Goal: Task Accomplishment & Management: Manage account settings

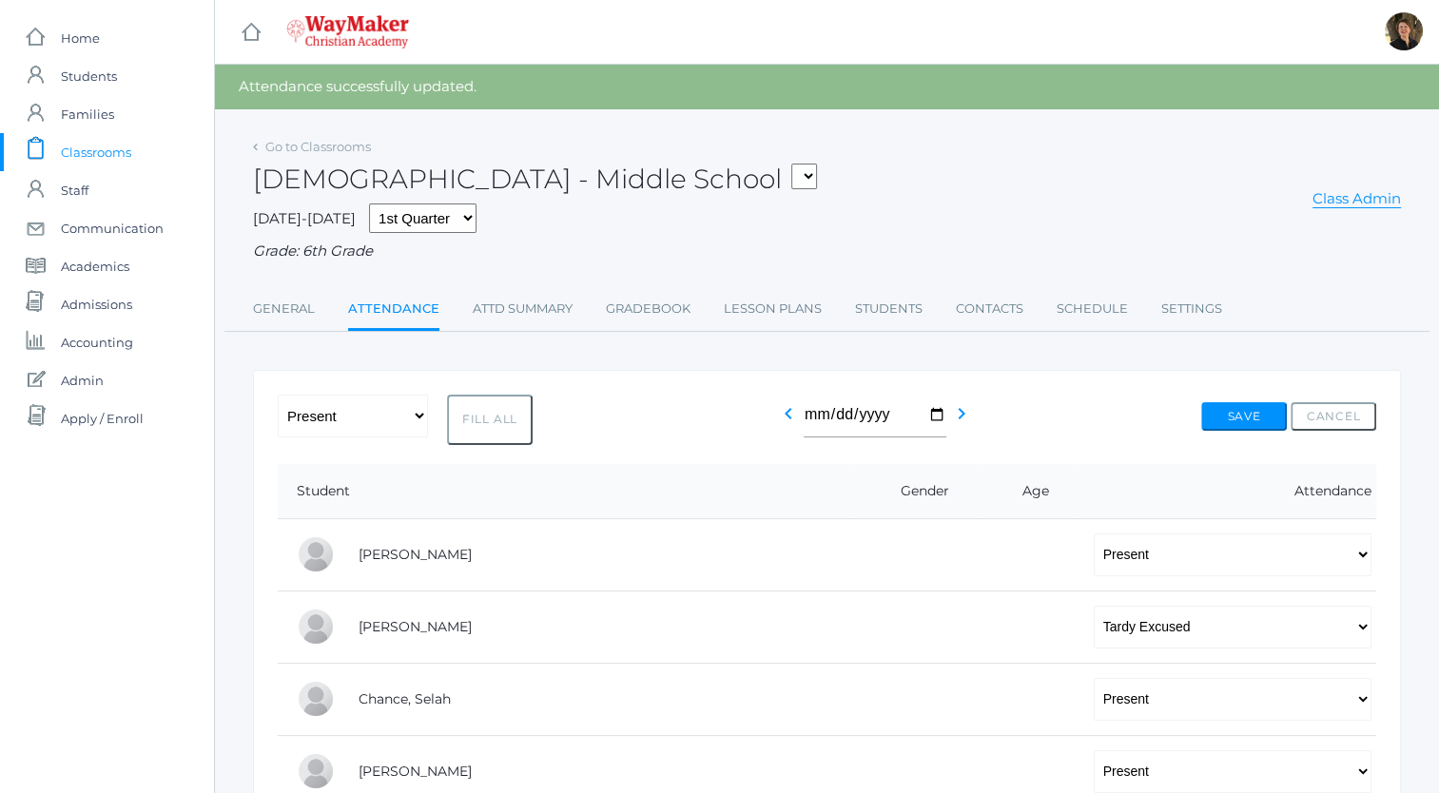
click at [106, 154] on span "Classrooms" at bounding box center [96, 152] width 70 height 38
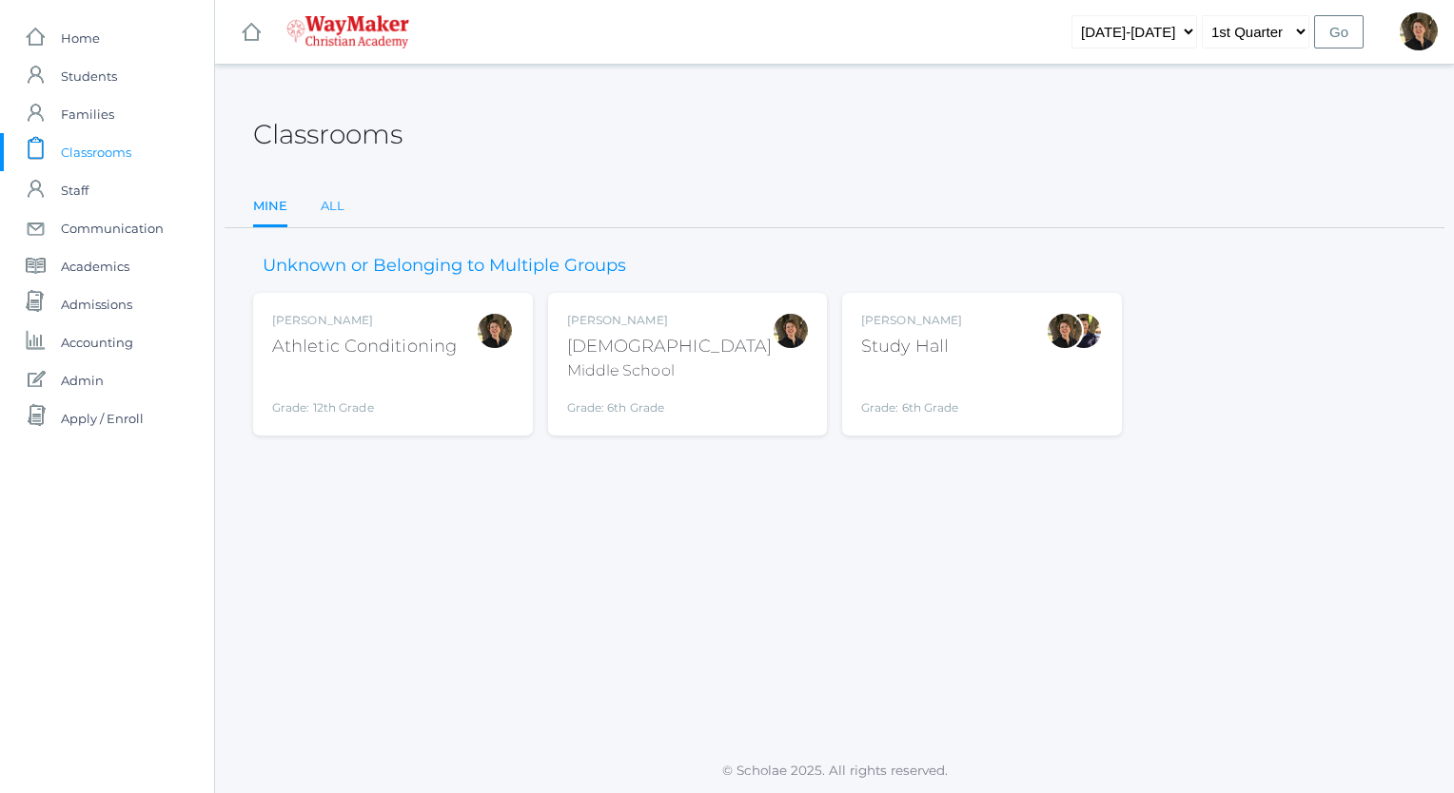
click at [325, 205] on link "All" at bounding box center [333, 206] width 24 height 38
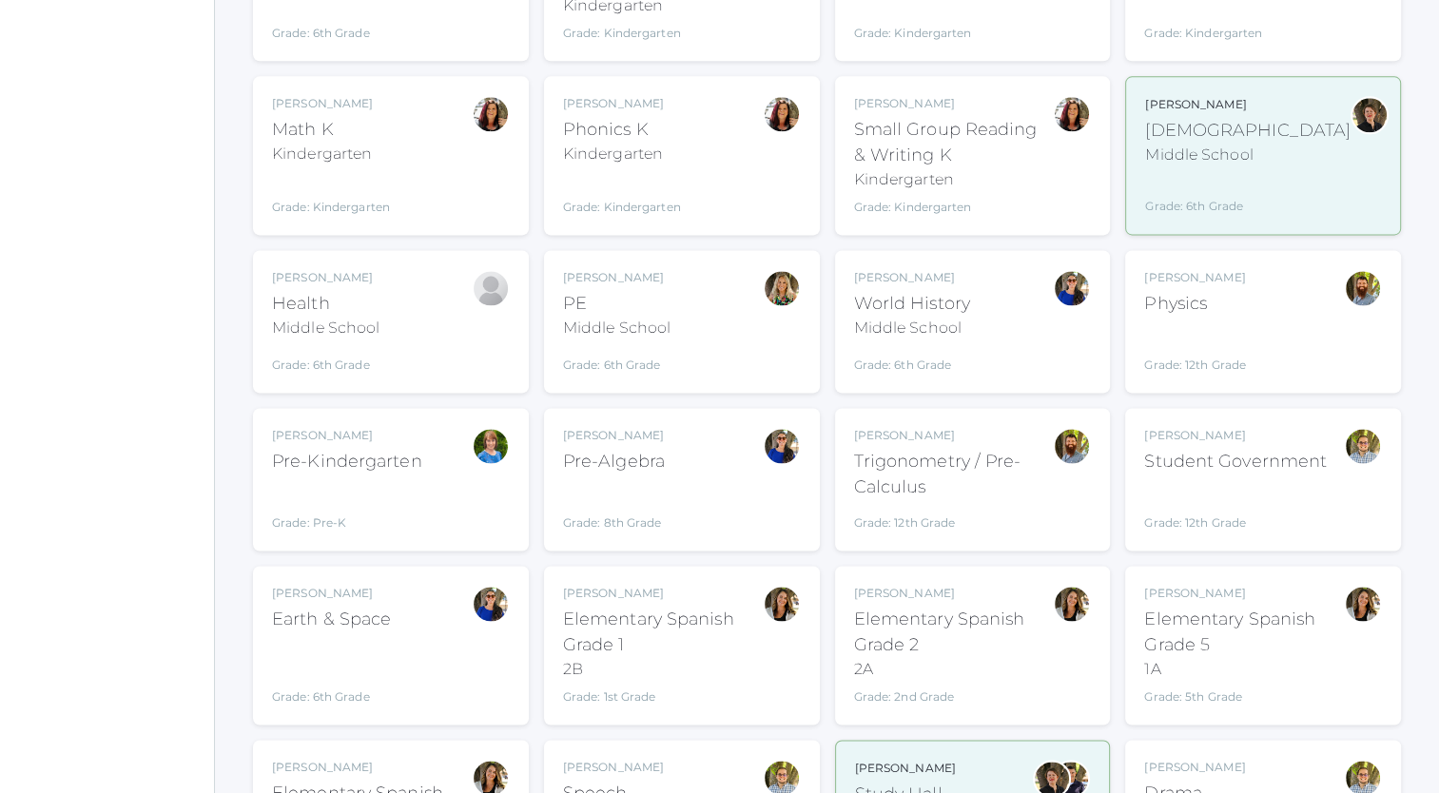
scroll to position [2560, 0]
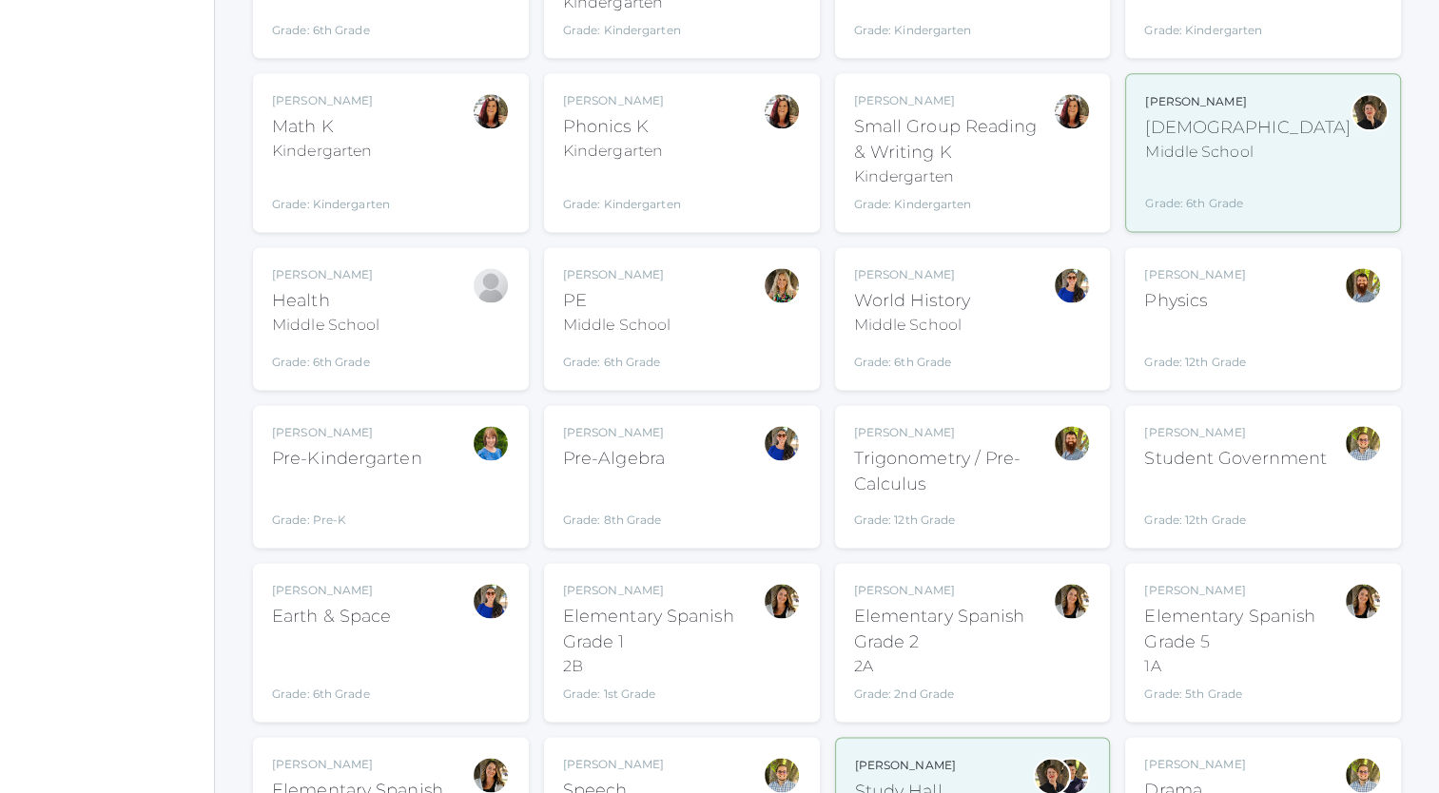
click at [620, 446] on div "Pre-Algebra" at bounding box center [614, 459] width 102 height 26
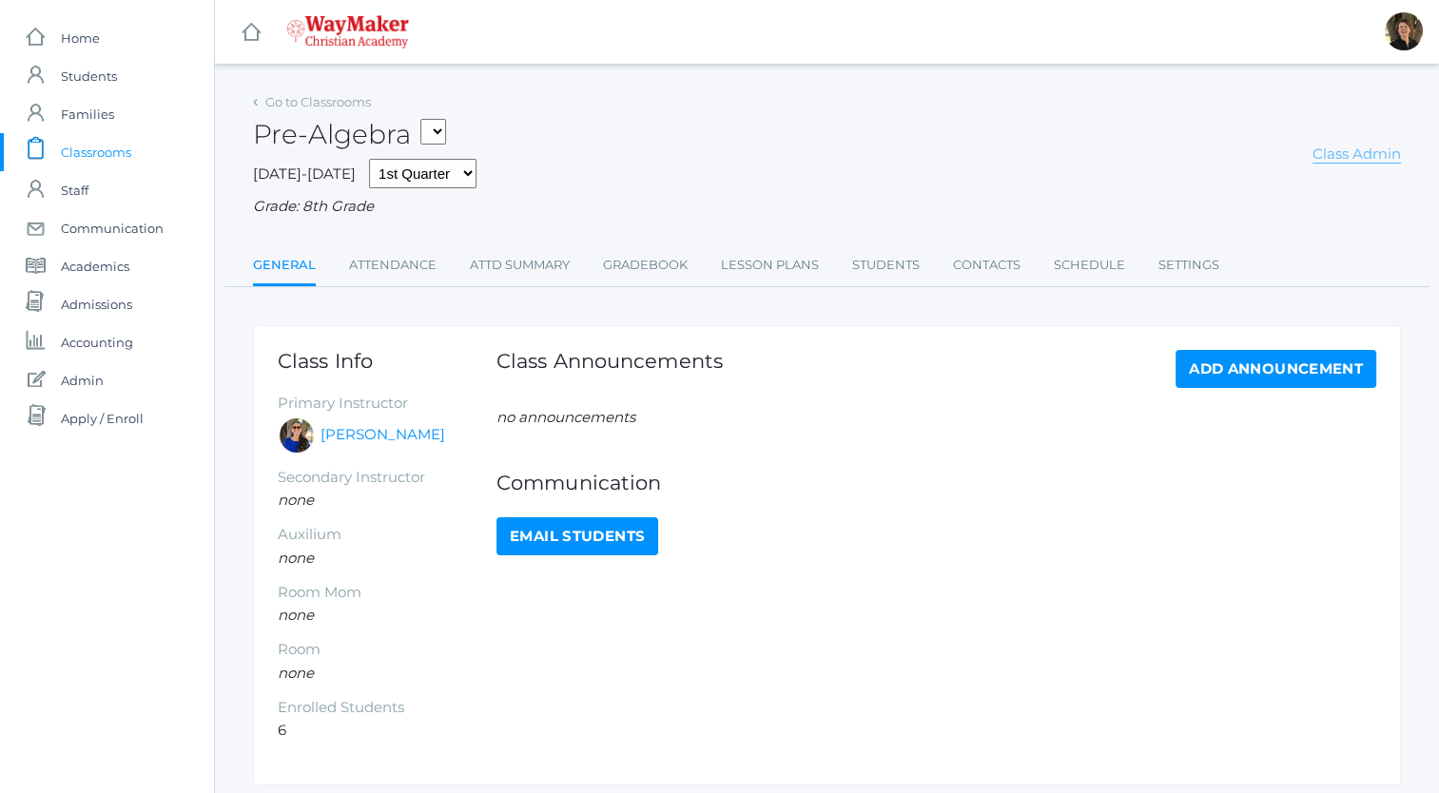
click at [1341, 154] on link "Class Admin" at bounding box center [1357, 154] width 88 height 19
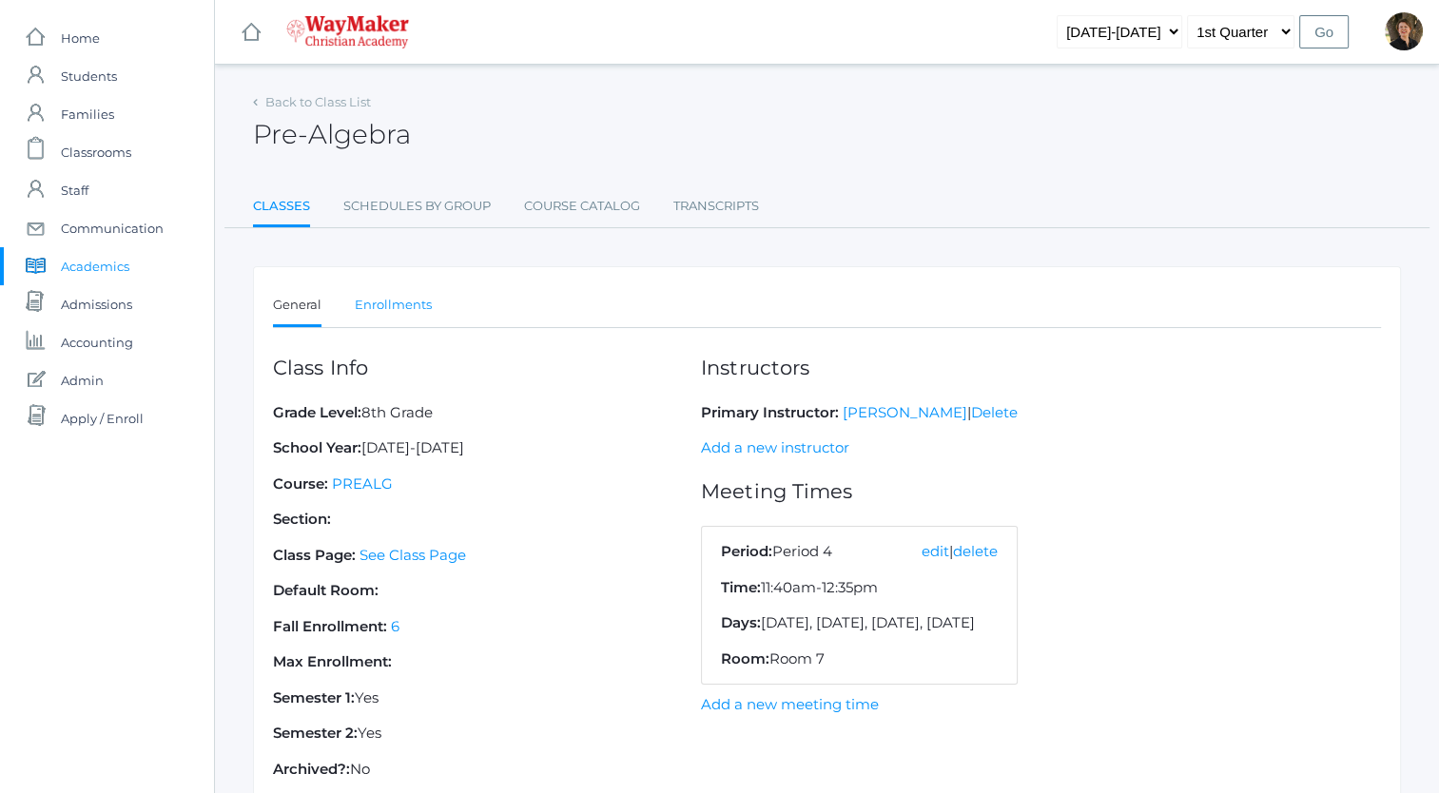
click at [398, 302] on link "Enrollments" at bounding box center [393, 305] width 77 height 38
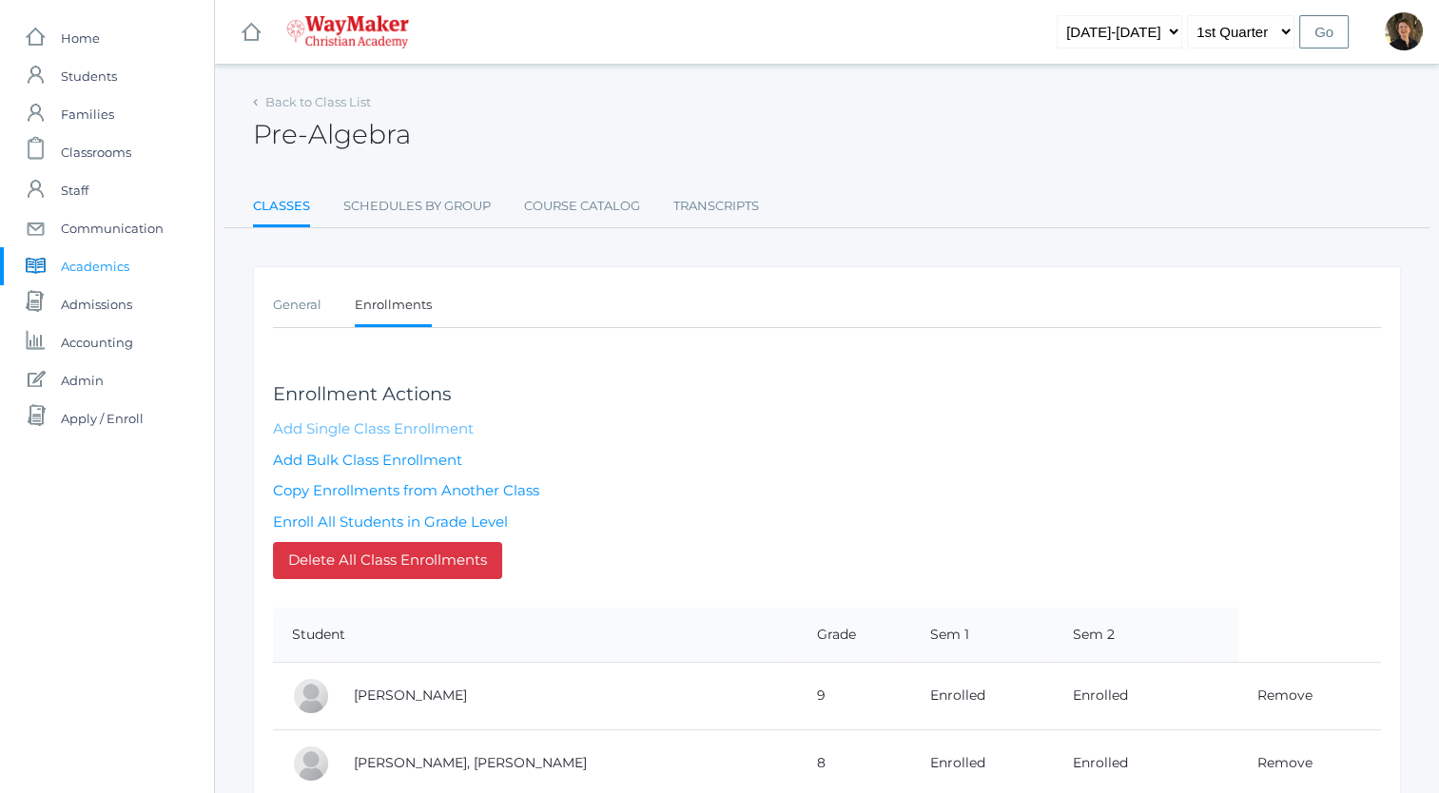
click at [371, 426] on link "Add Single Class Enrollment" at bounding box center [373, 429] width 201 height 18
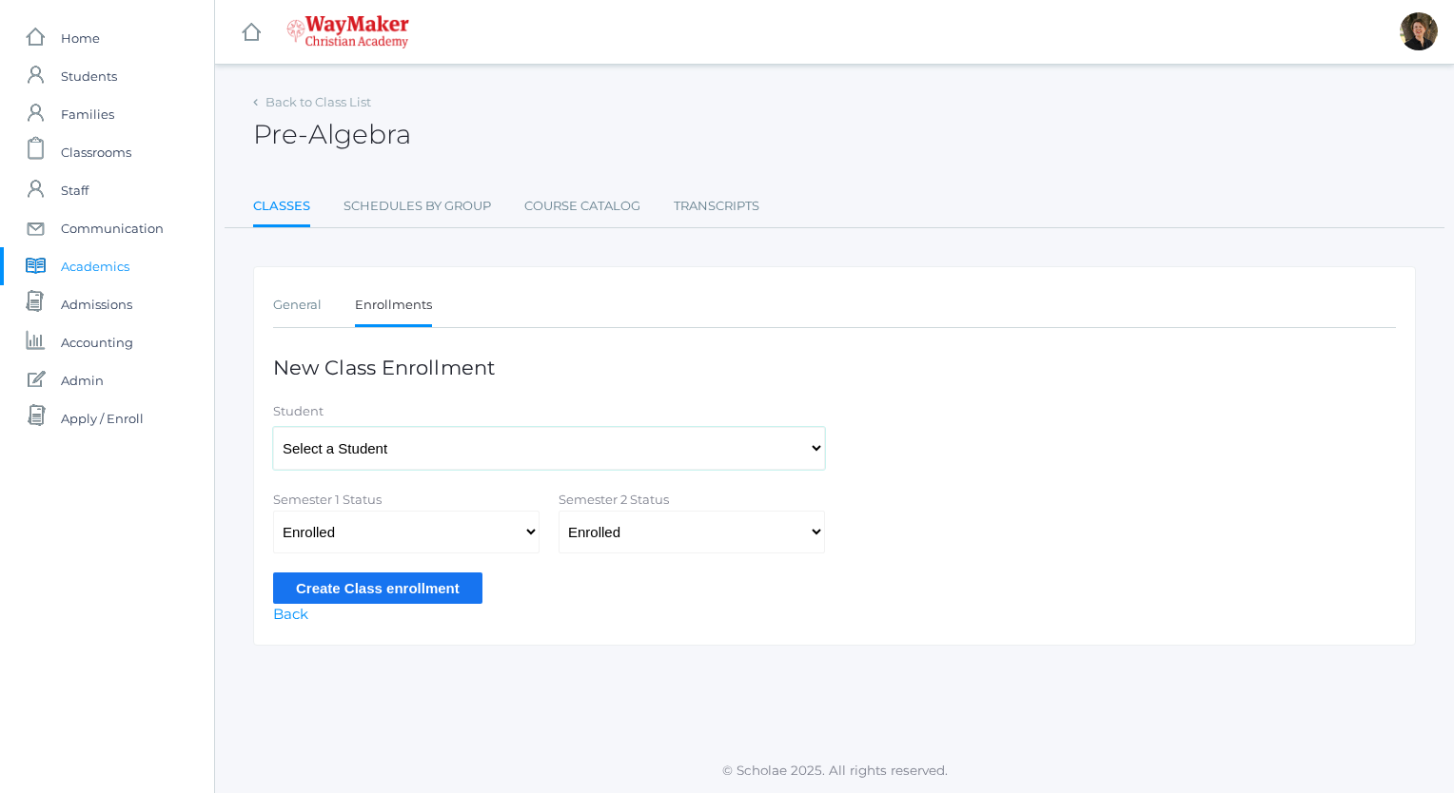
click at [507, 455] on select "Select a Student Backstrom, Abigail Baker, Claire Baker, Josey Bassett, Graham …" at bounding box center [549, 448] width 552 height 43
select select "4470"
click at [273, 427] on select "Select a Student Backstrom, Abigail Baker, Claire Baker, Josey Bassett, Graham …" at bounding box center [549, 448] width 552 height 43
click at [407, 587] on input "Create Class enrollment" at bounding box center [377, 588] width 209 height 31
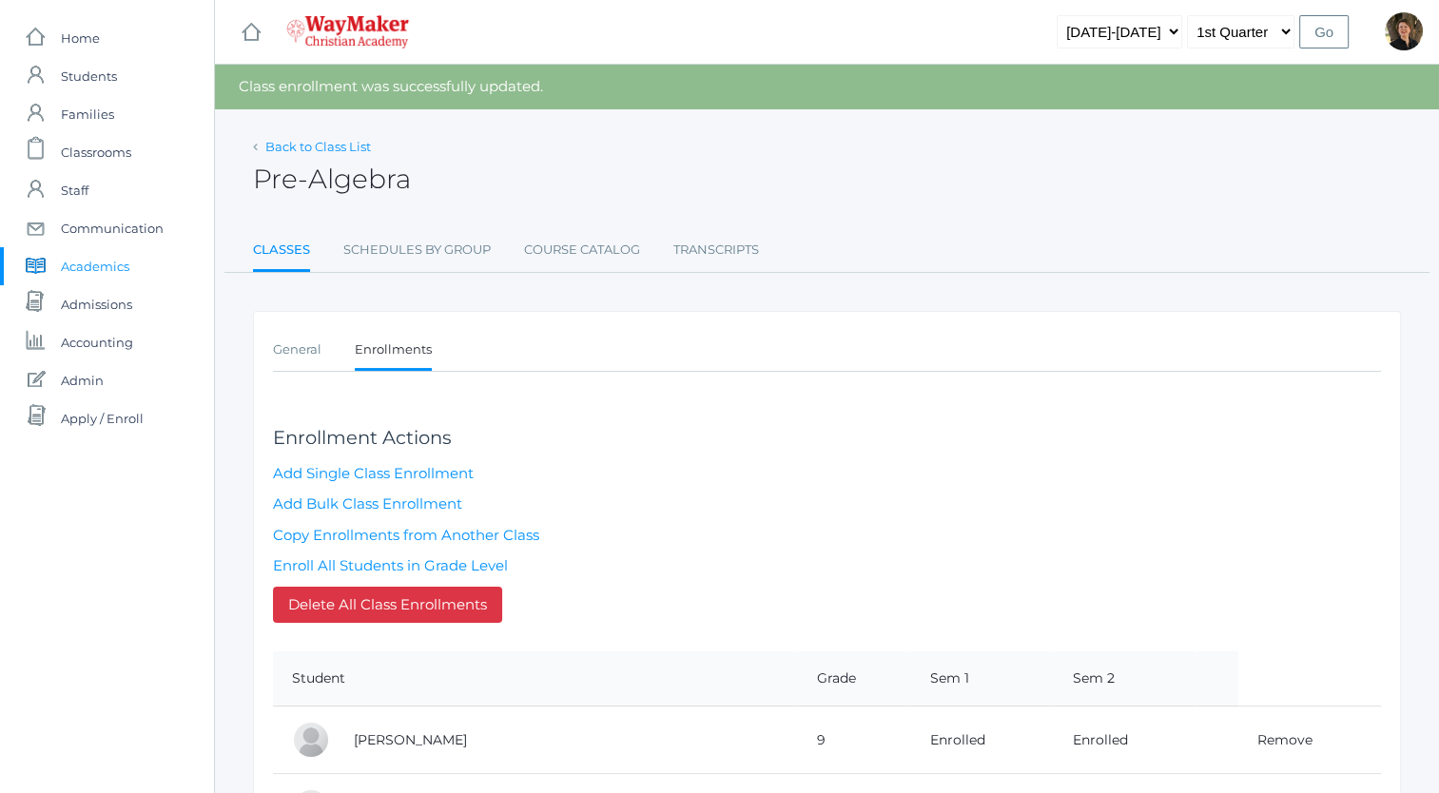
click at [308, 143] on link "Back to Class List" at bounding box center [318, 146] width 106 height 15
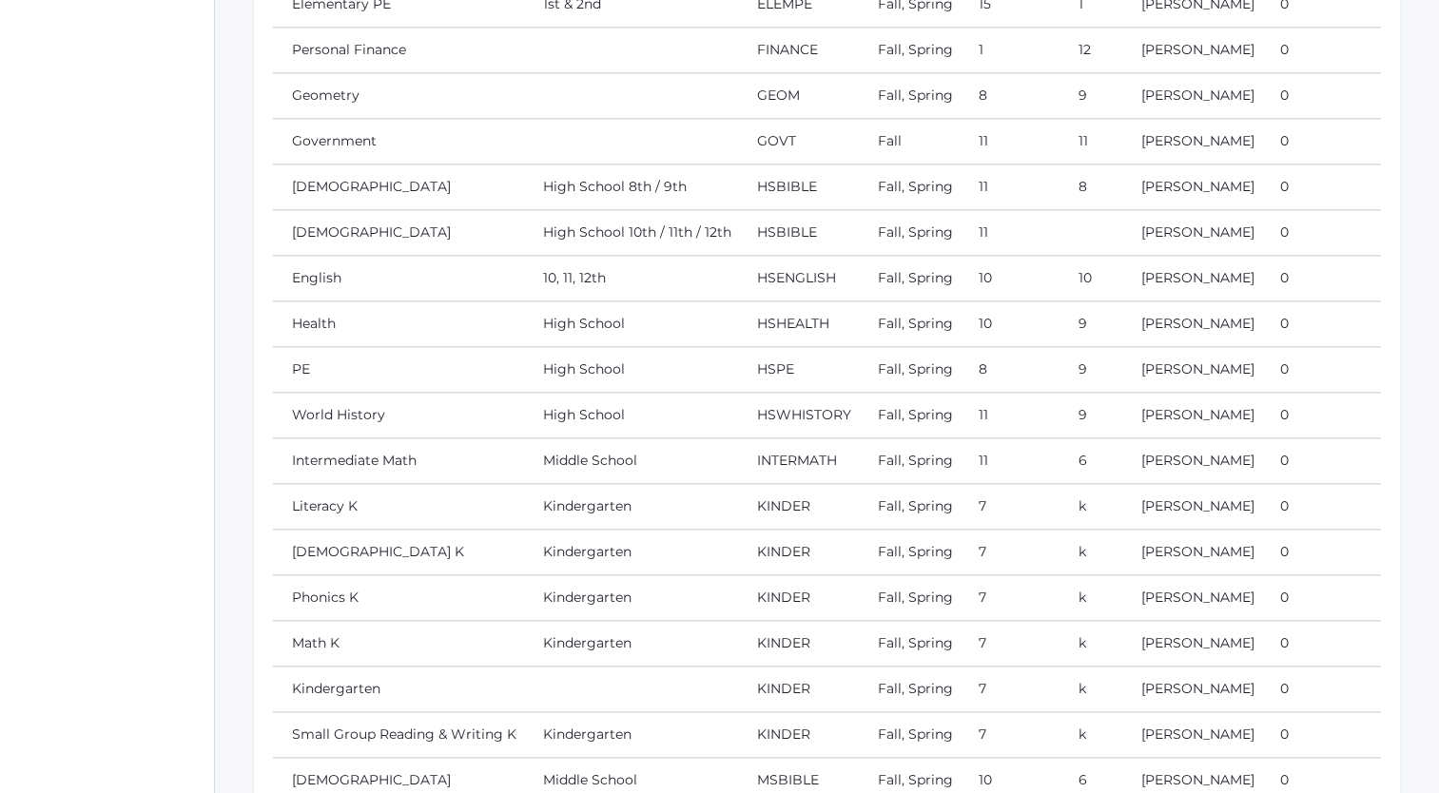
scroll to position [2386, 0]
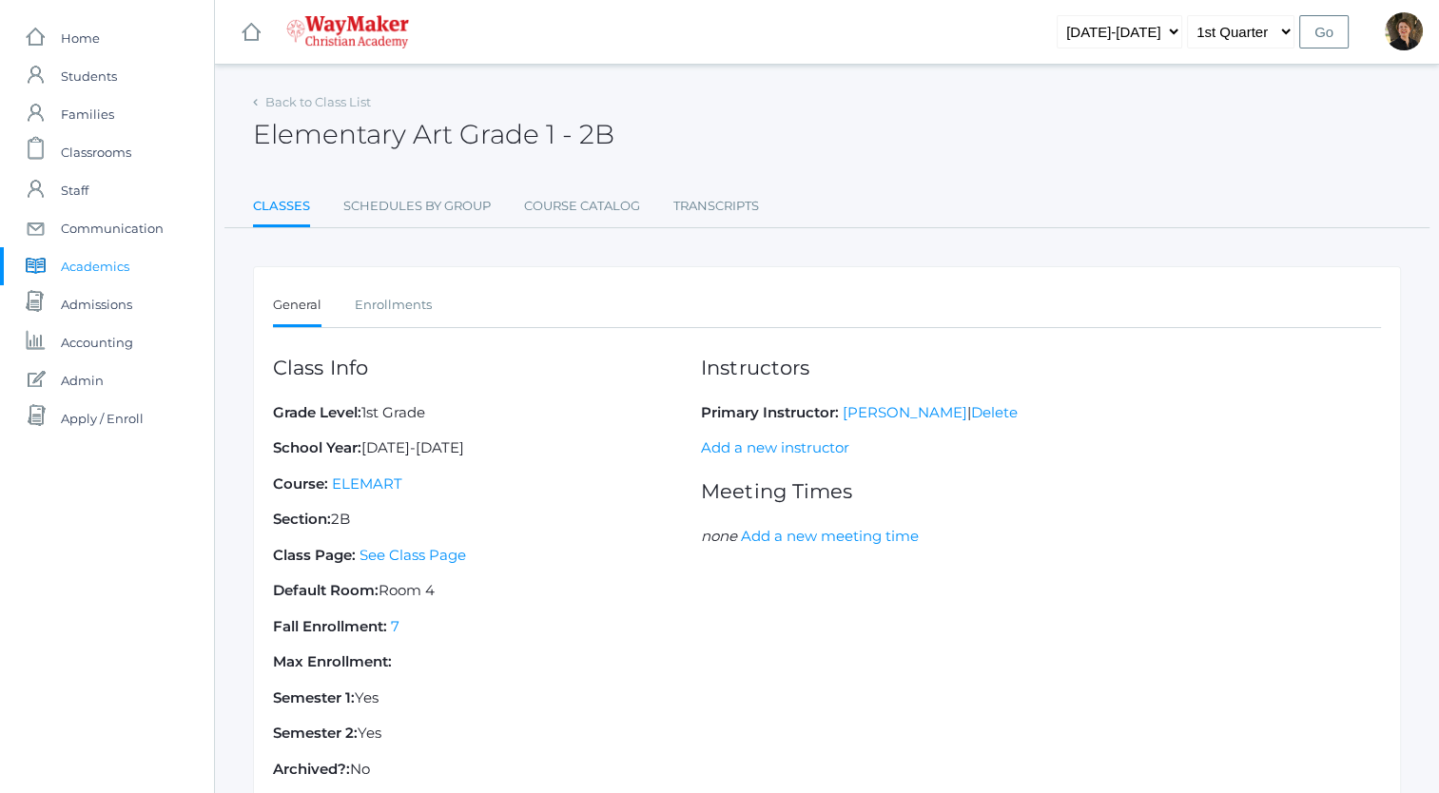
scroll to position [137, 0]
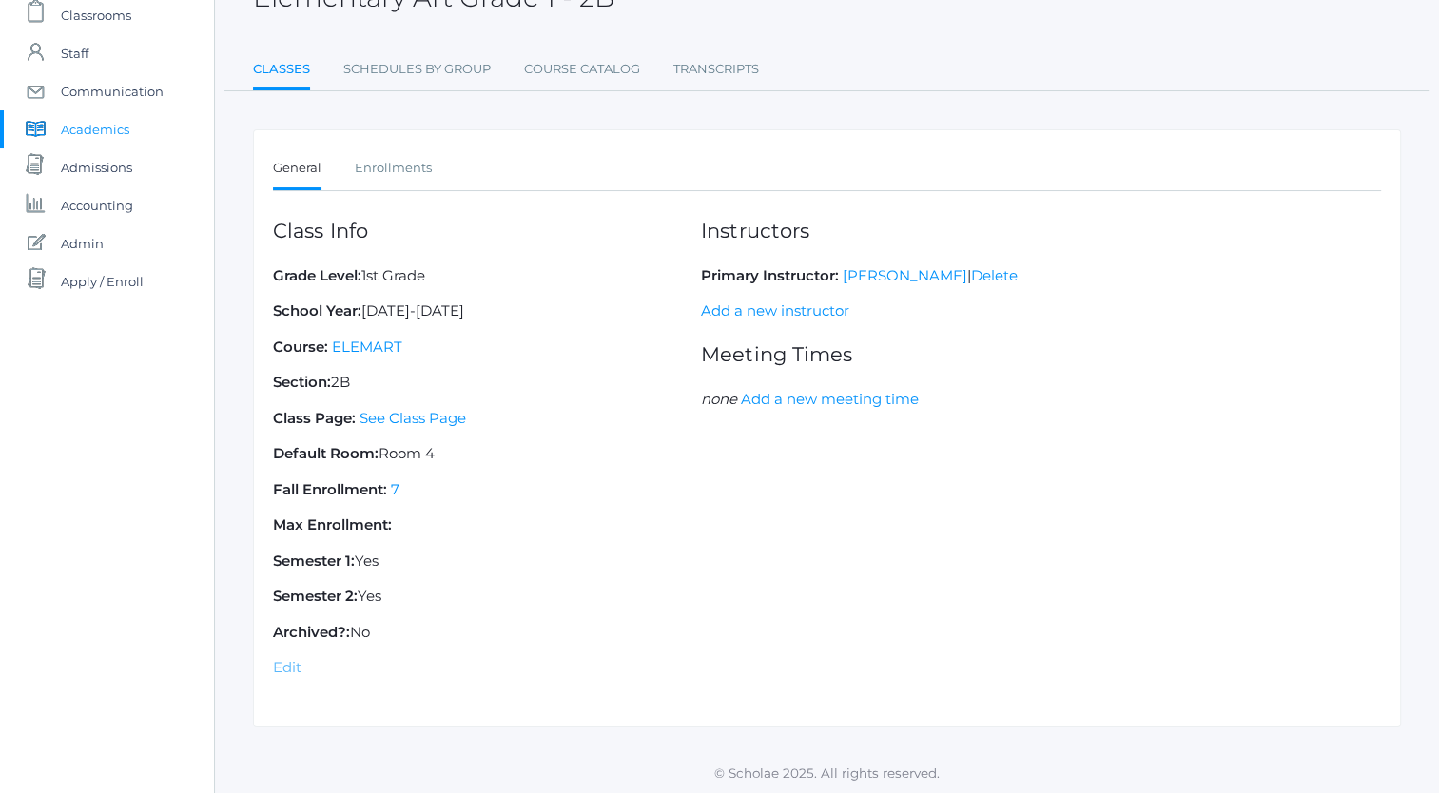
click at [286, 668] on link "Edit" at bounding box center [287, 667] width 29 height 18
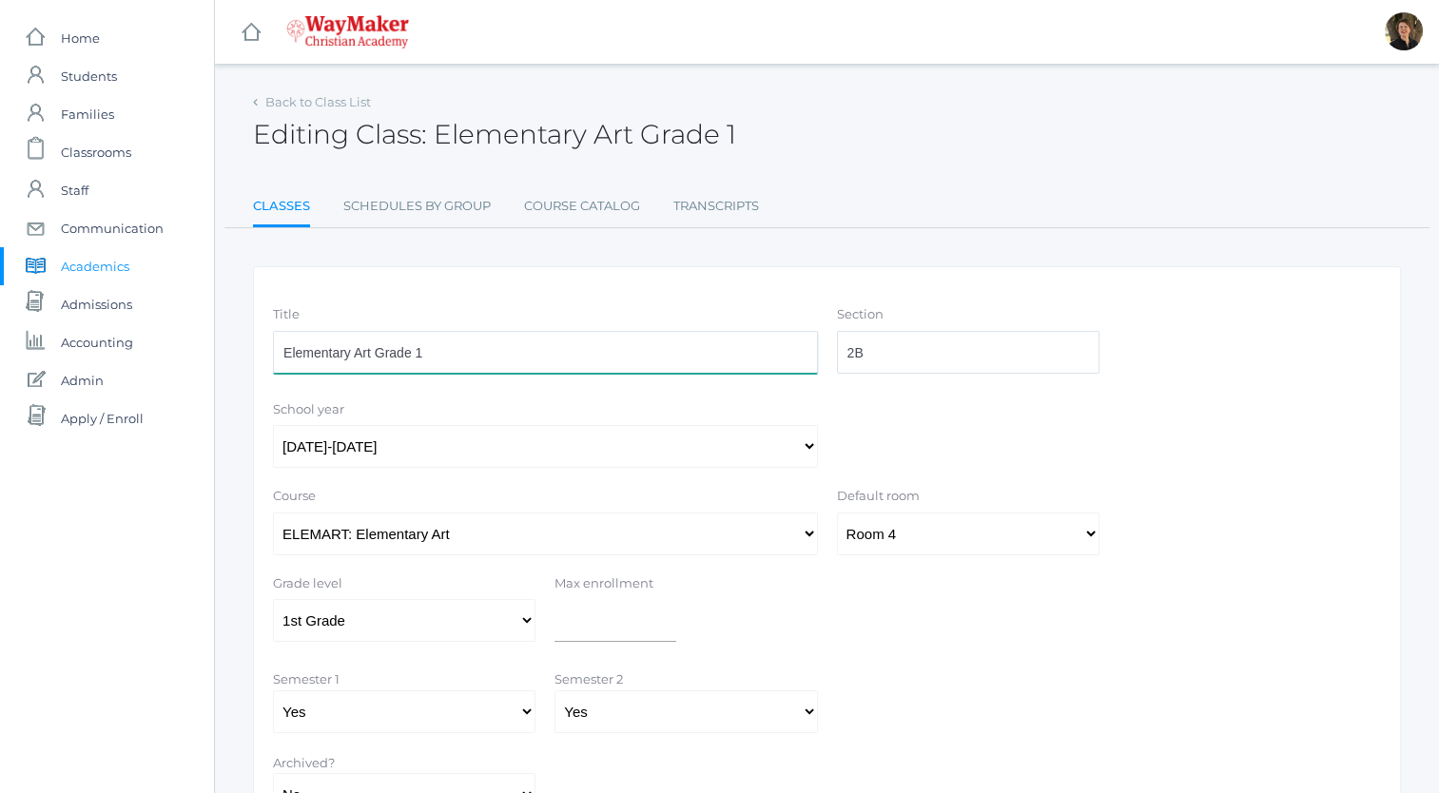
click at [534, 355] on input "Elementary Art Grade 1" at bounding box center [545, 352] width 545 height 43
type input "Elementary Art"
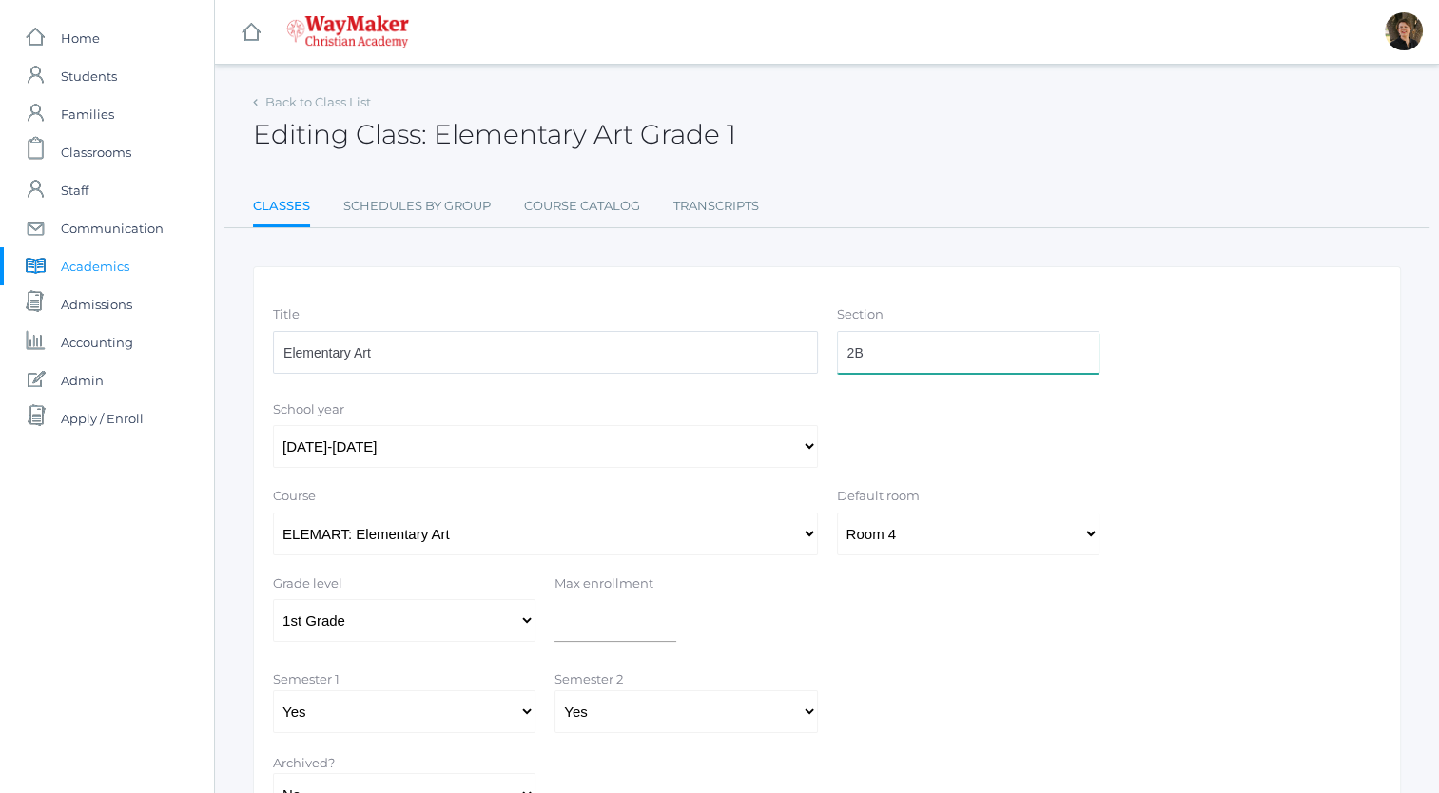
click at [913, 348] on input "2B" at bounding box center [968, 352] width 263 height 43
type input "2"
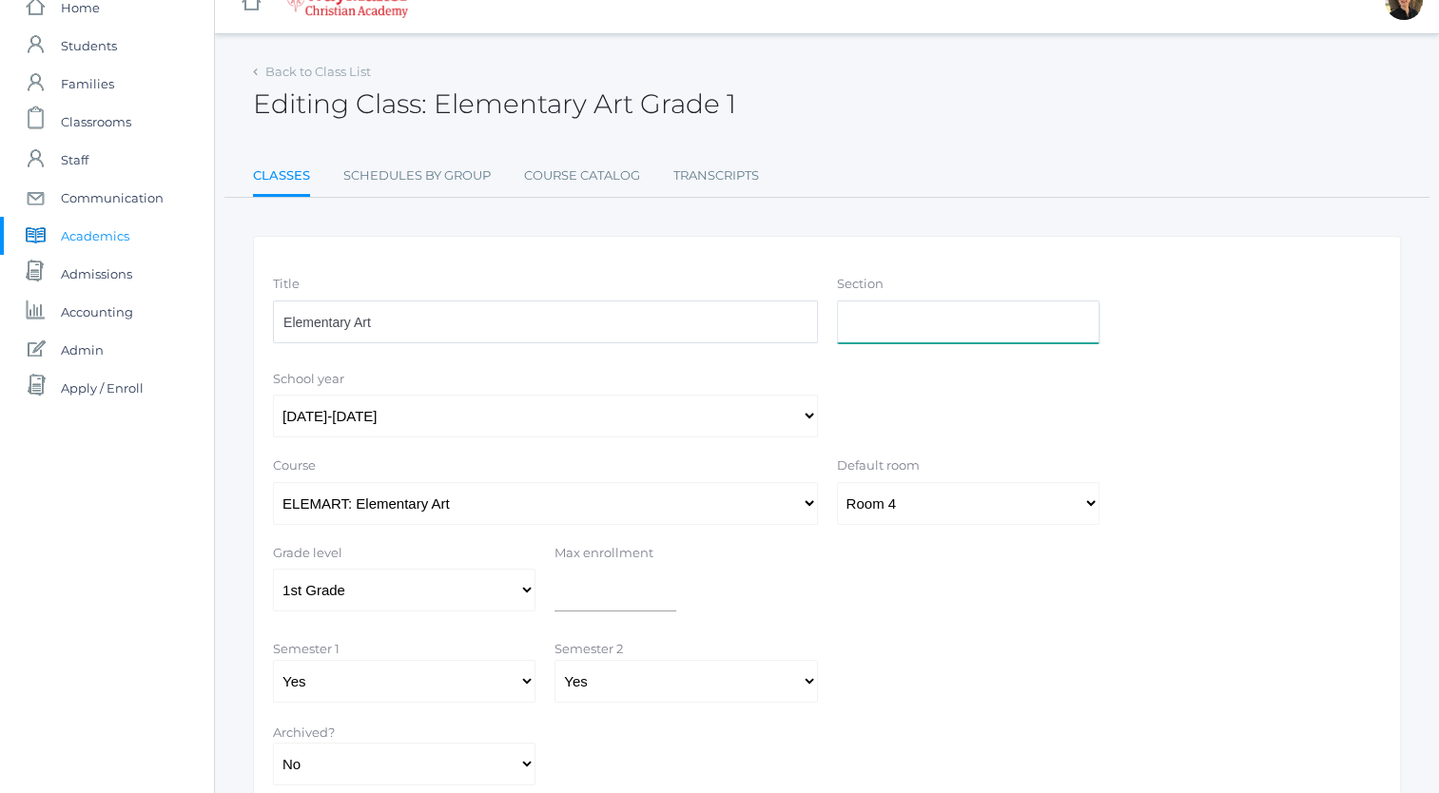
scroll to position [161, 0]
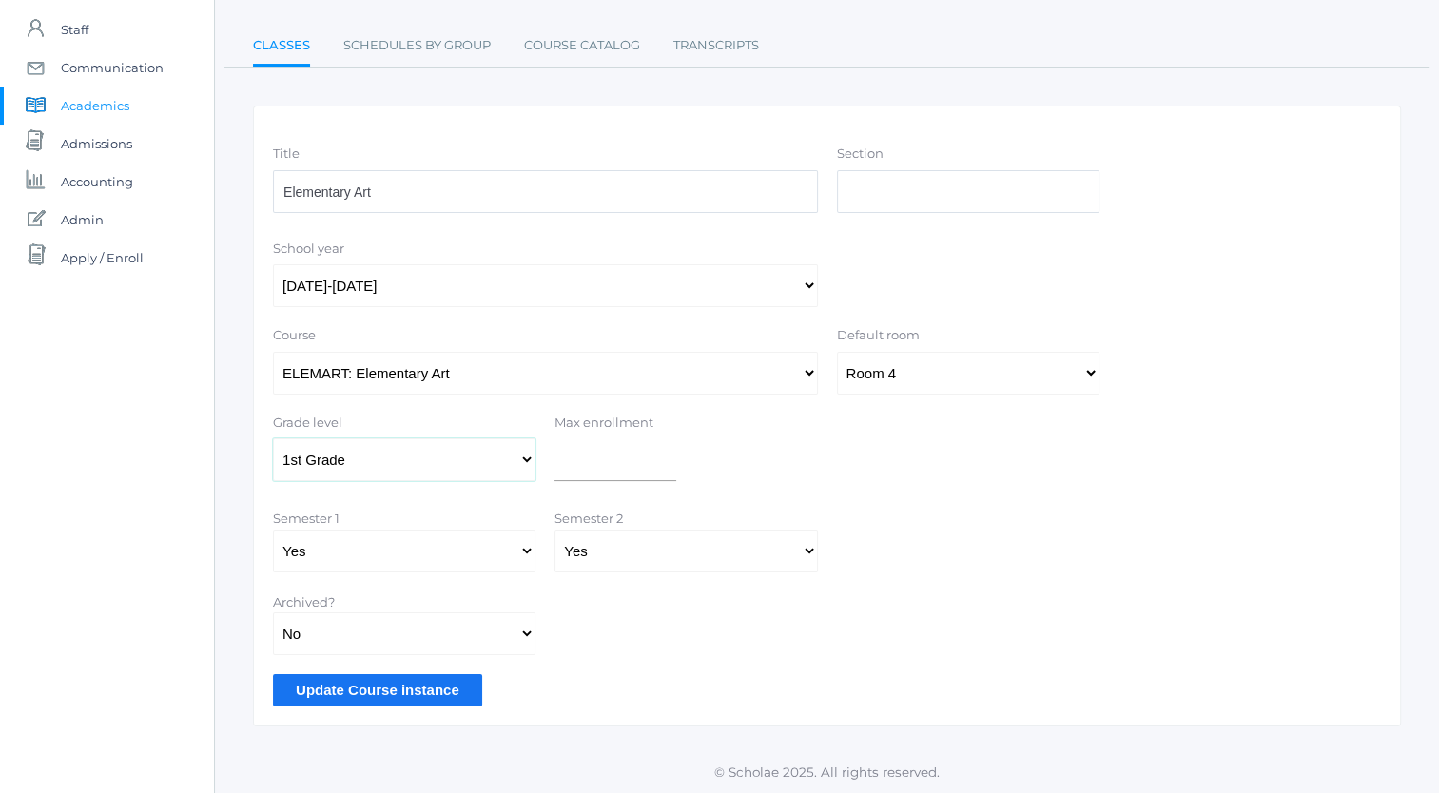
click at [526, 458] on select "Select a Grade Pre-K Kindergarten 1st Grade 2nd Grade 3rd Grade 4th Grade 5th G…" at bounding box center [404, 460] width 263 height 43
select select
click at [273, 439] on select "Select a Grade Pre-K Kindergarten 1st Grade 2nd Grade 3rd Grade 4th Grade 5th G…" at bounding box center [404, 460] width 263 height 43
click at [408, 689] on input "Update Course instance" at bounding box center [377, 689] width 209 height 31
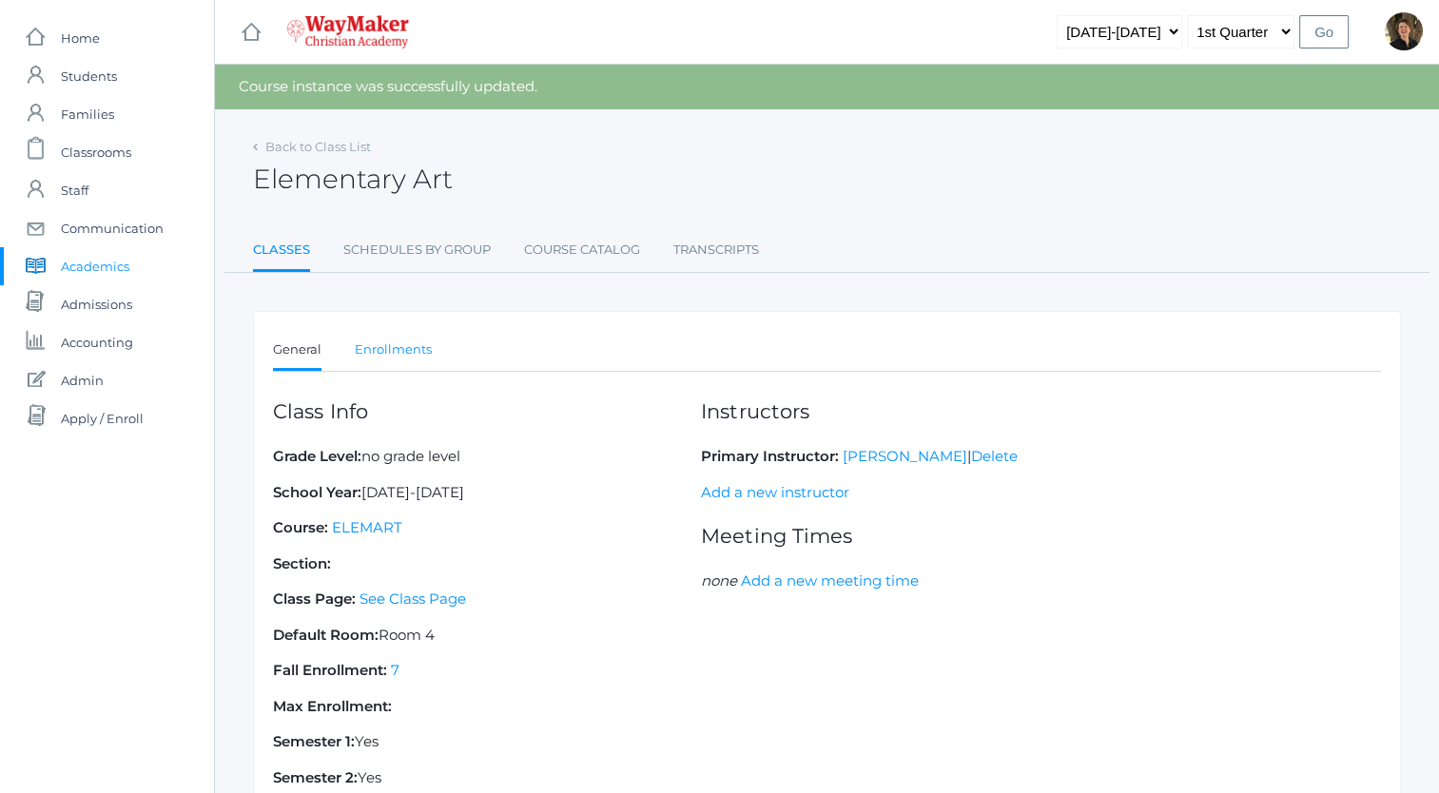
click at [411, 353] on link "Enrollments" at bounding box center [393, 350] width 77 height 38
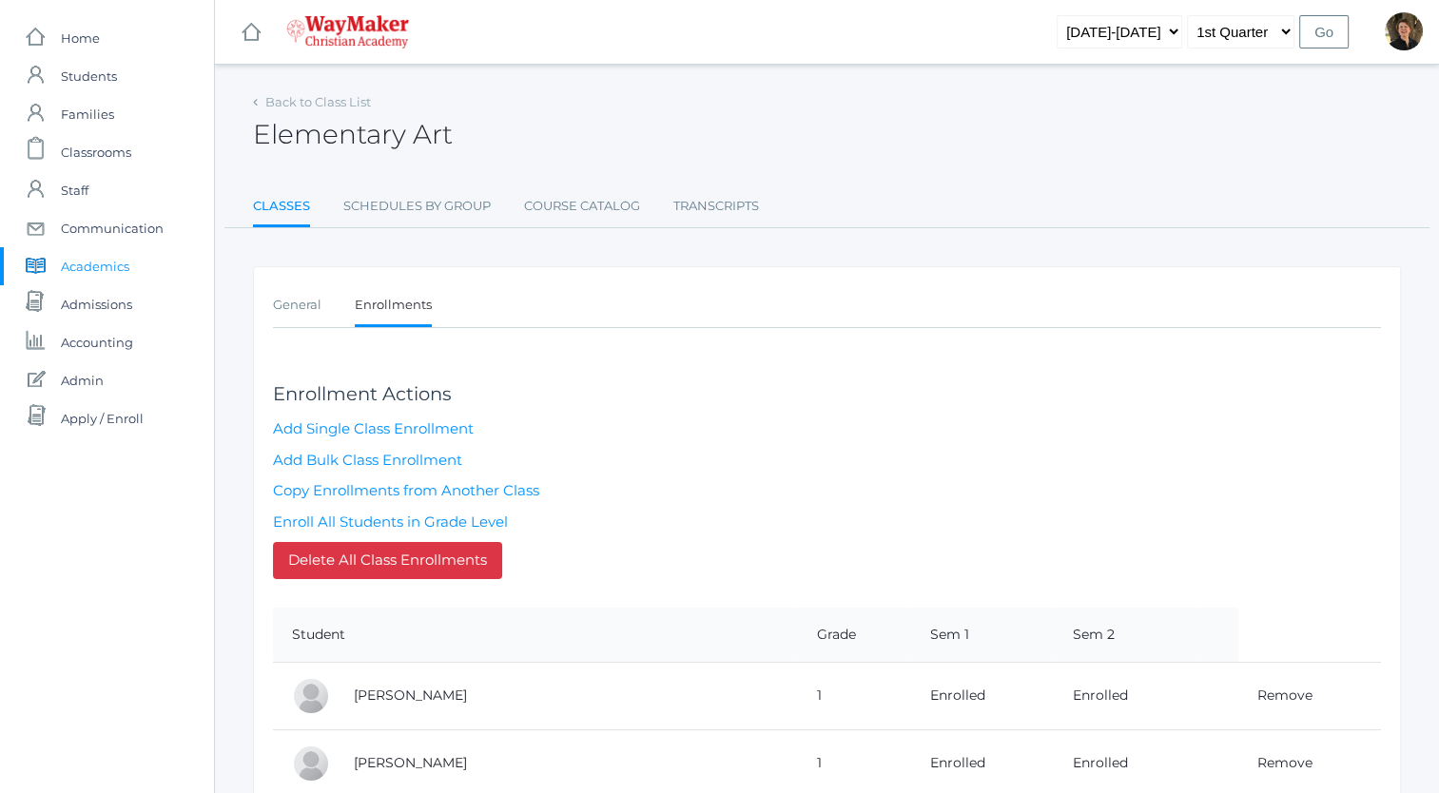
scroll to position [427, 0]
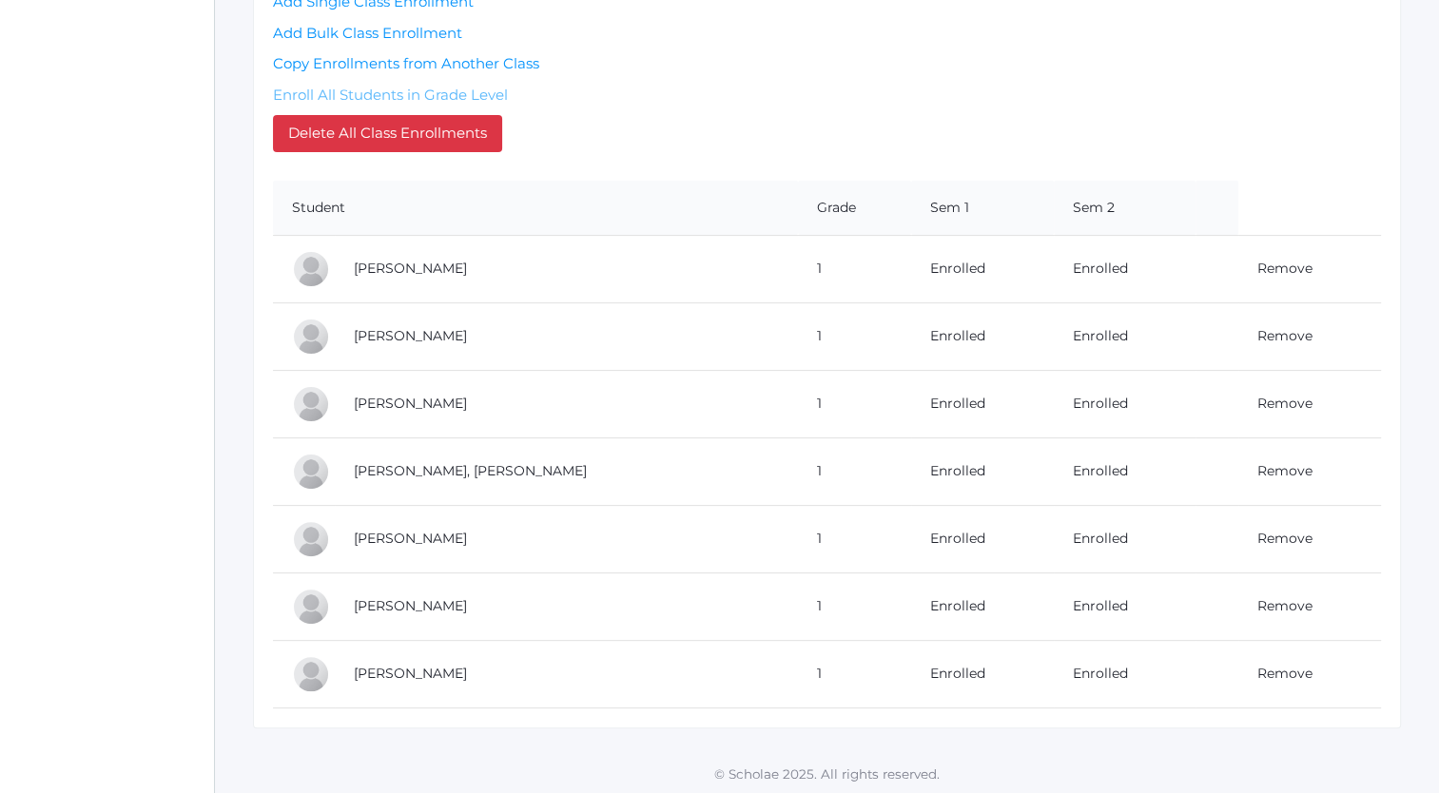
click at [386, 93] on link "Enroll All Students in Grade Level" at bounding box center [390, 95] width 235 height 18
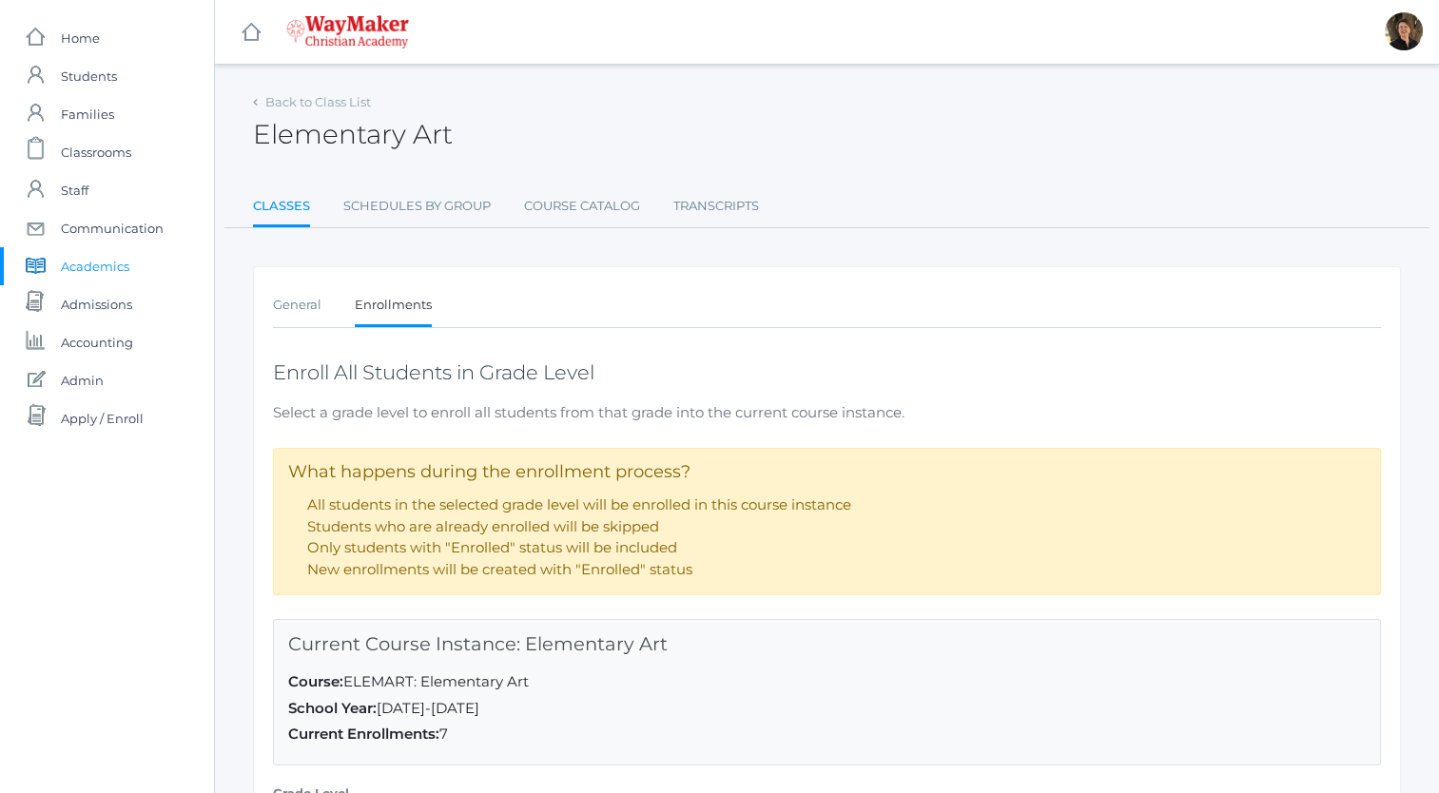
scroll to position [212, 0]
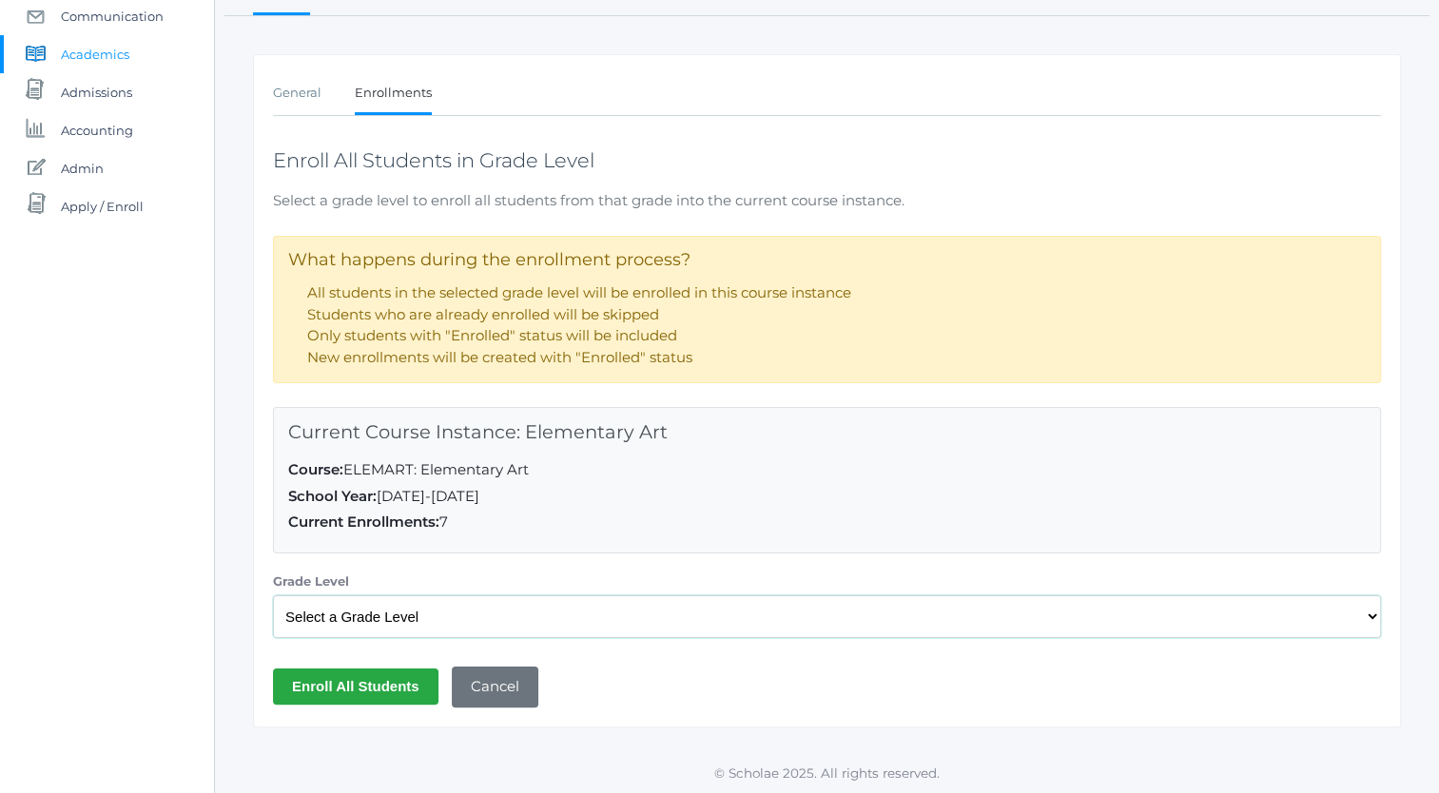
click at [408, 618] on select "Select a Grade Level Pre-K Kindergarten 1st Grade 2nd Grade 3rd Grade 4th Grade…" at bounding box center [827, 616] width 1108 height 43
select select "33"
click at [273, 595] on select "Select a Grade Level Pre-K Kindergarten 1st Grade 2nd Grade 3rd Grade 4th Grade…" at bounding box center [827, 616] width 1108 height 43
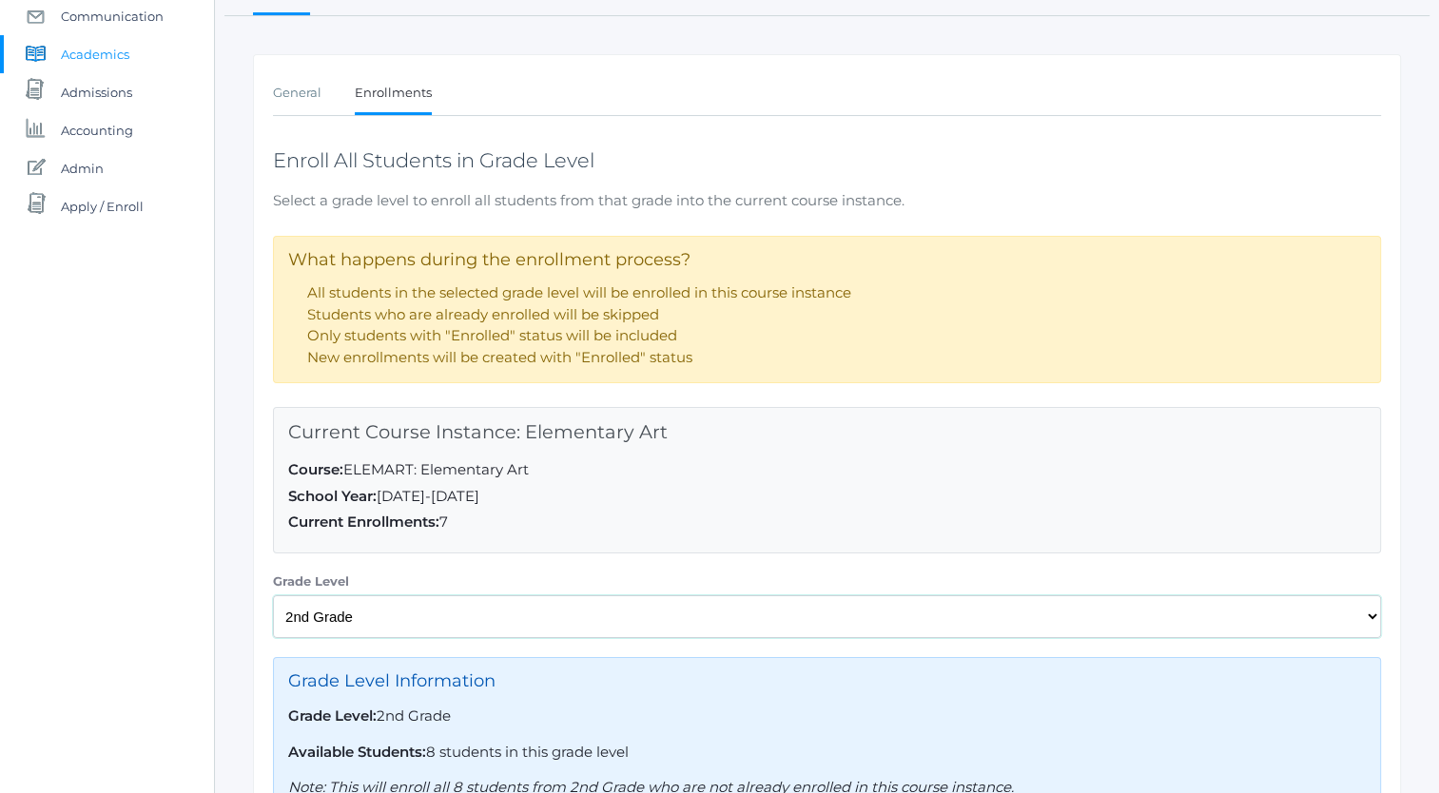
scroll to position [400, 0]
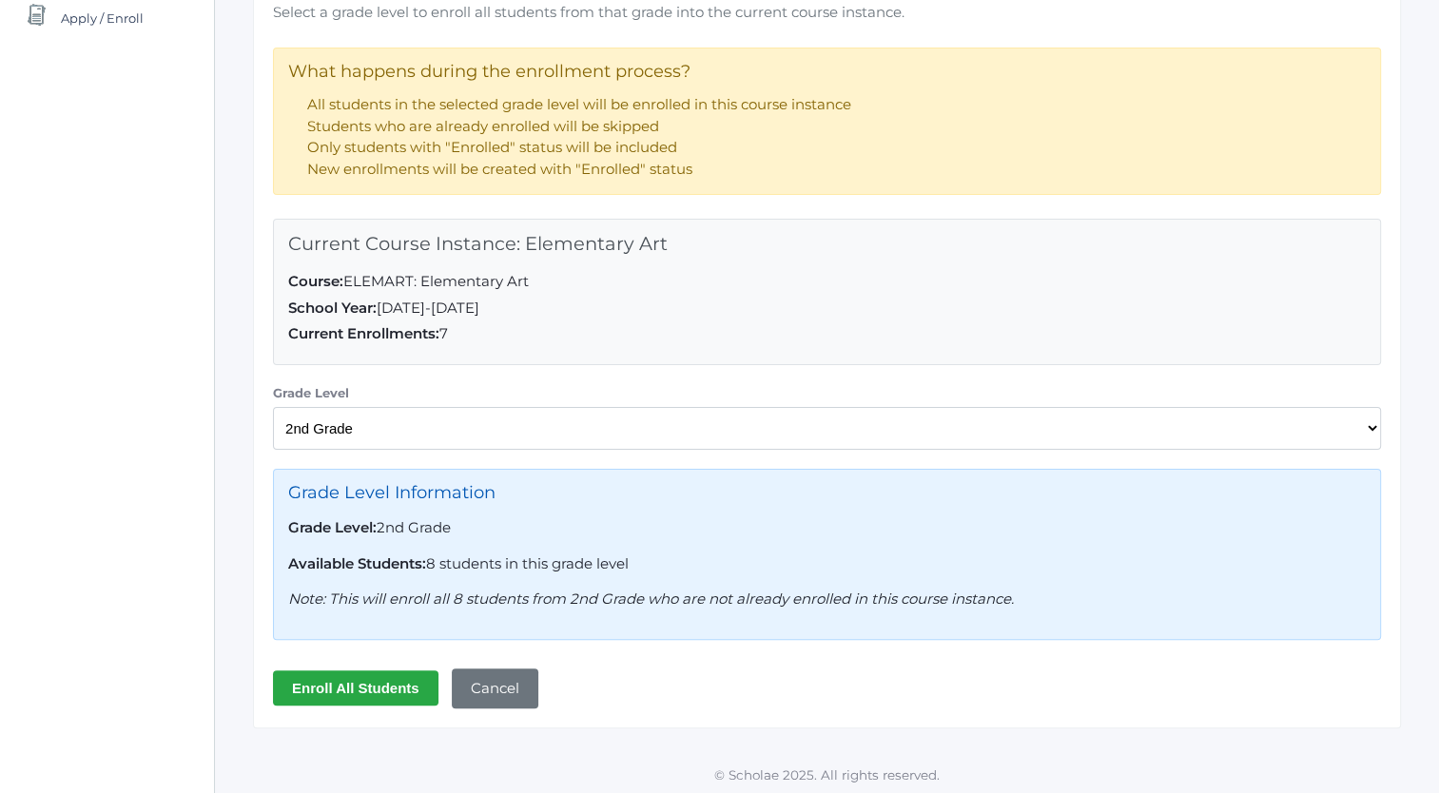
click at [358, 686] on input "Enroll All Students" at bounding box center [356, 688] width 166 height 35
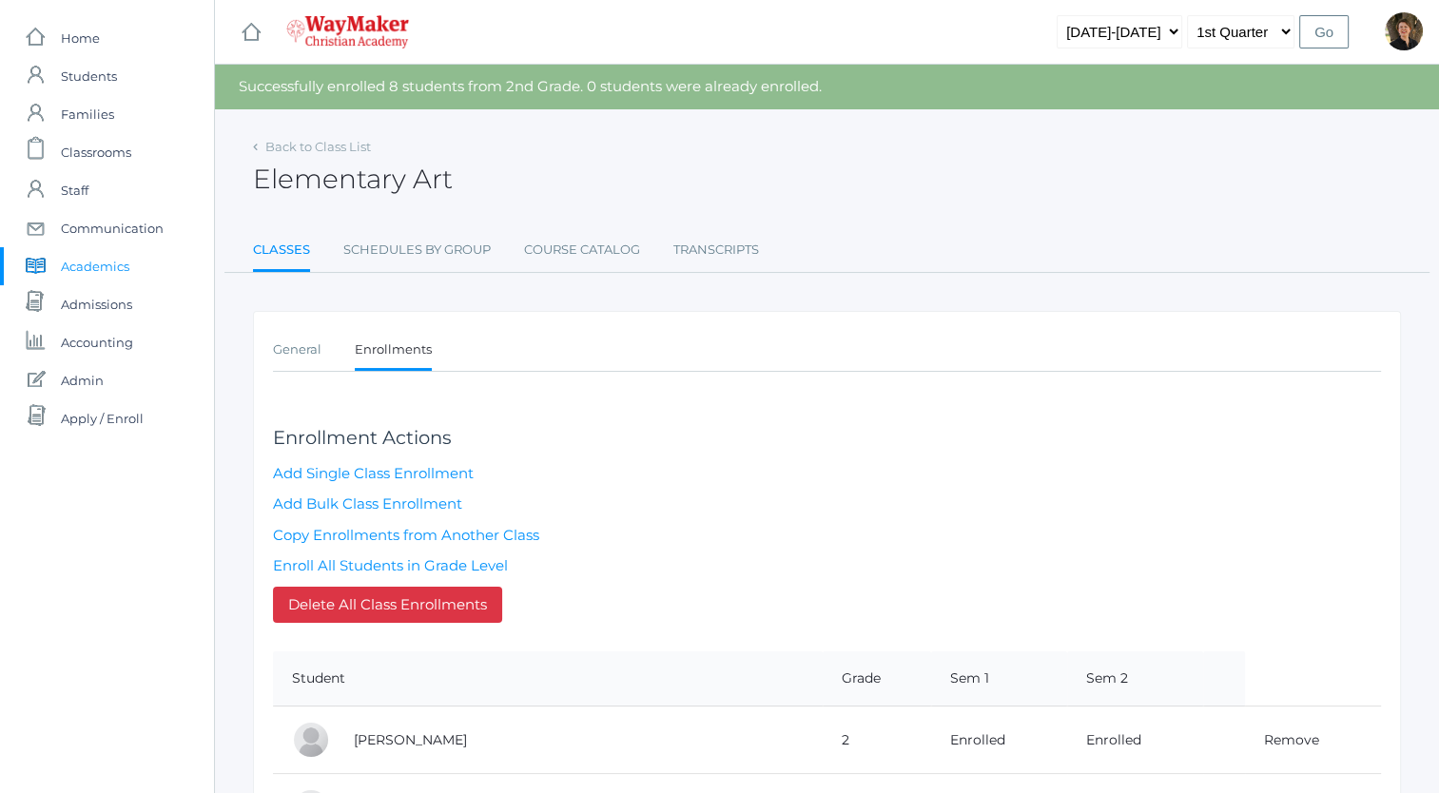
scroll to position [301, 0]
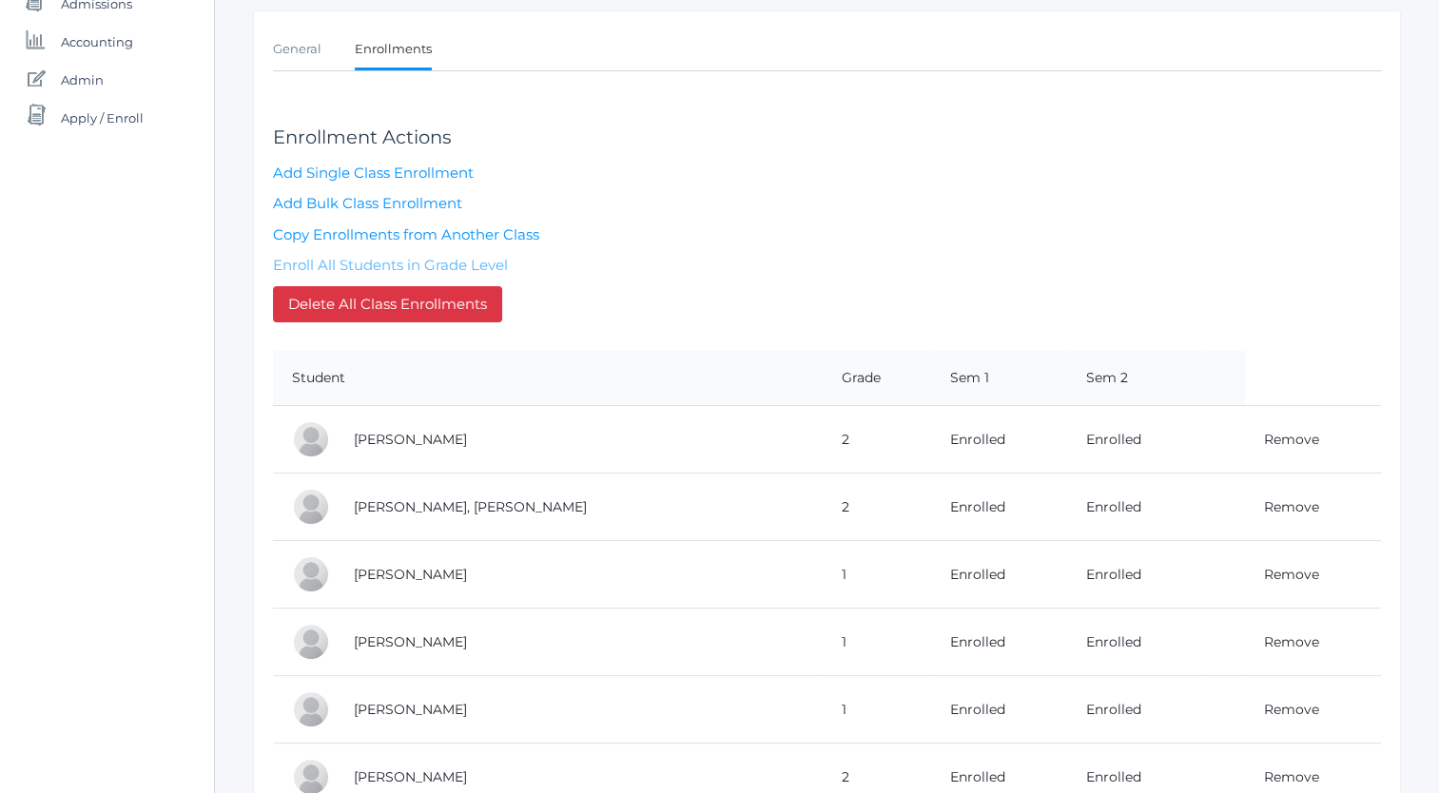
click at [403, 261] on link "Enroll All Students in Grade Level" at bounding box center [390, 265] width 235 height 18
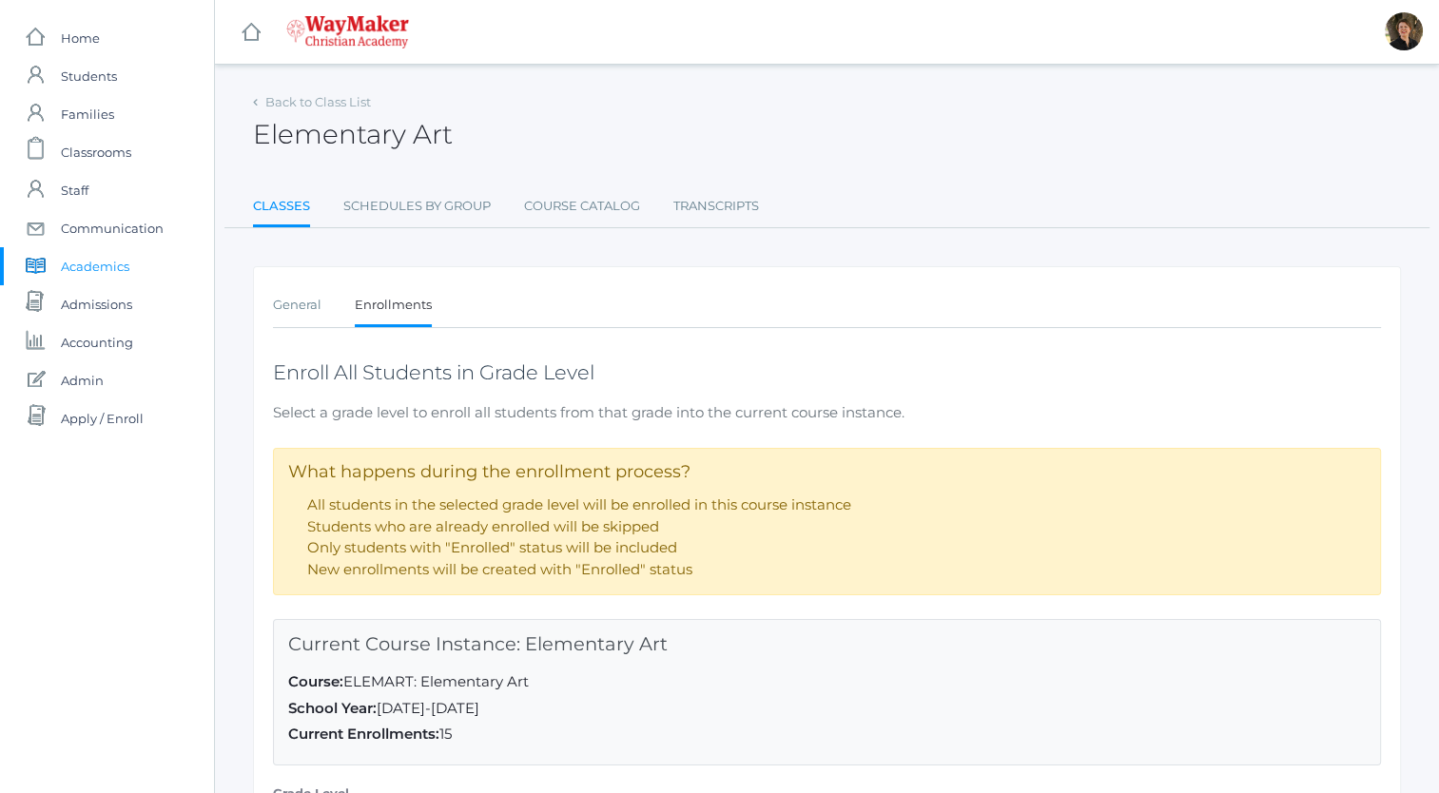
scroll to position [212, 0]
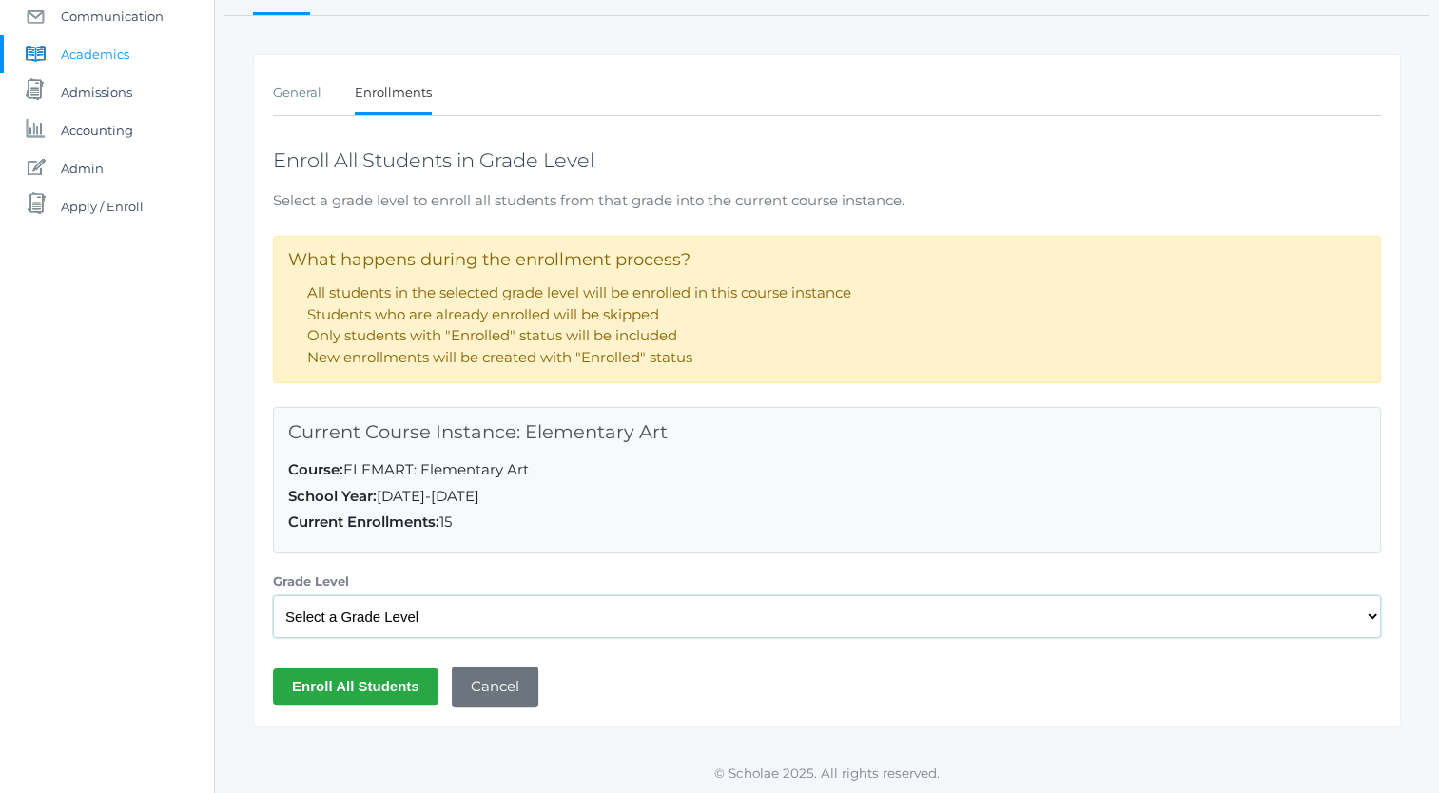
click at [405, 620] on select "Select a Grade Level Pre-K Kindergarten 1st Grade 2nd Grade 3rd Grade 4th Grade…" at bounding box center [827, 616] width 1108 height 43
select select "34"
click at [273, 595] on select "Select a Grade Level Pre-K Kindergarten 1st Grade 2nd Grade 3rd Grade 4th Grade…" at bounding box center [827, 616] width 1108 height 43
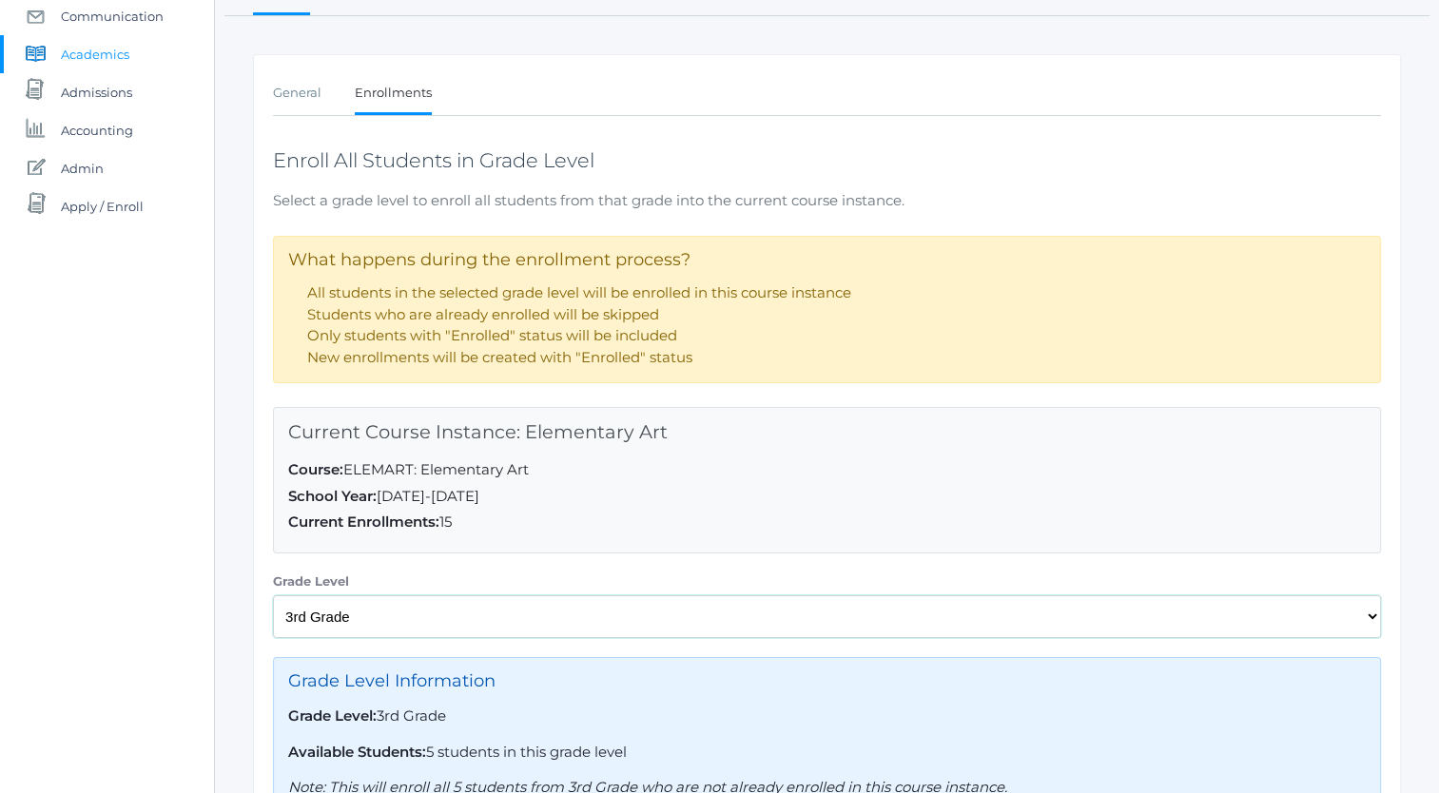
scroll to position [400, 0]
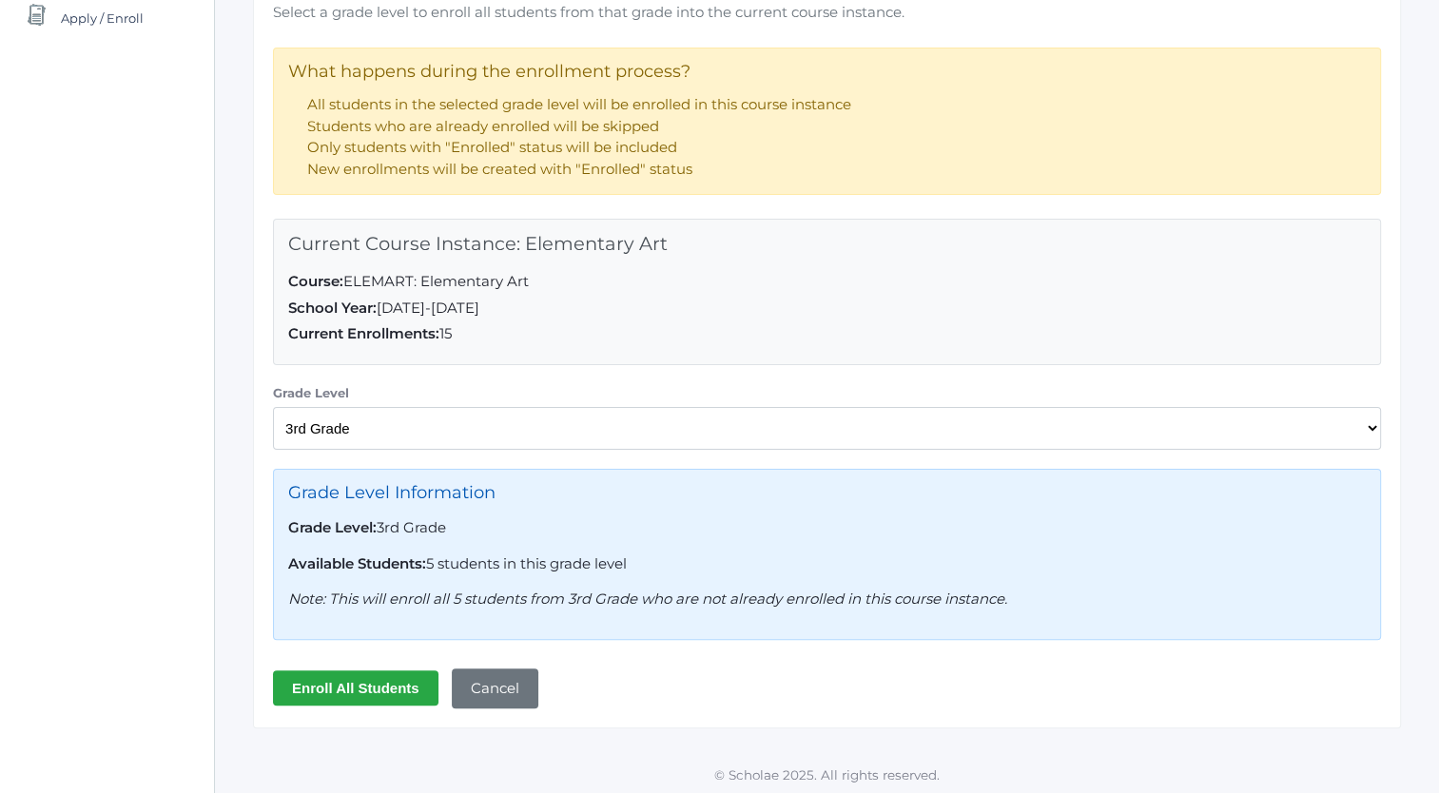
click at [357, 683] on input "Enroll All Students" at bounding box center [356, 688] width 166 height 35
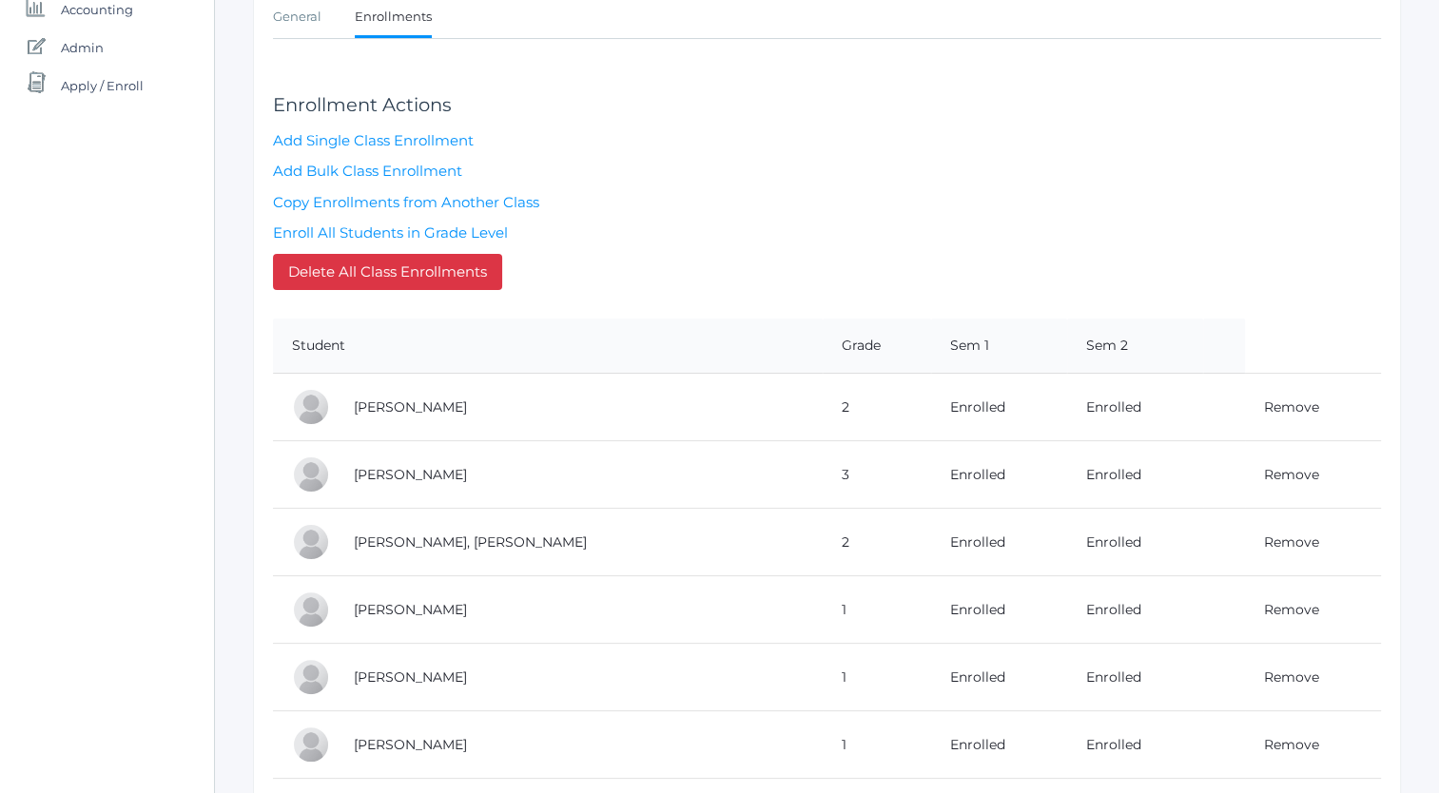
scroll to position [331, 0]
click at [420, 234] on link "Enroll All Students in Grade Level" at bounding box center [390, 234] width 235 height 18
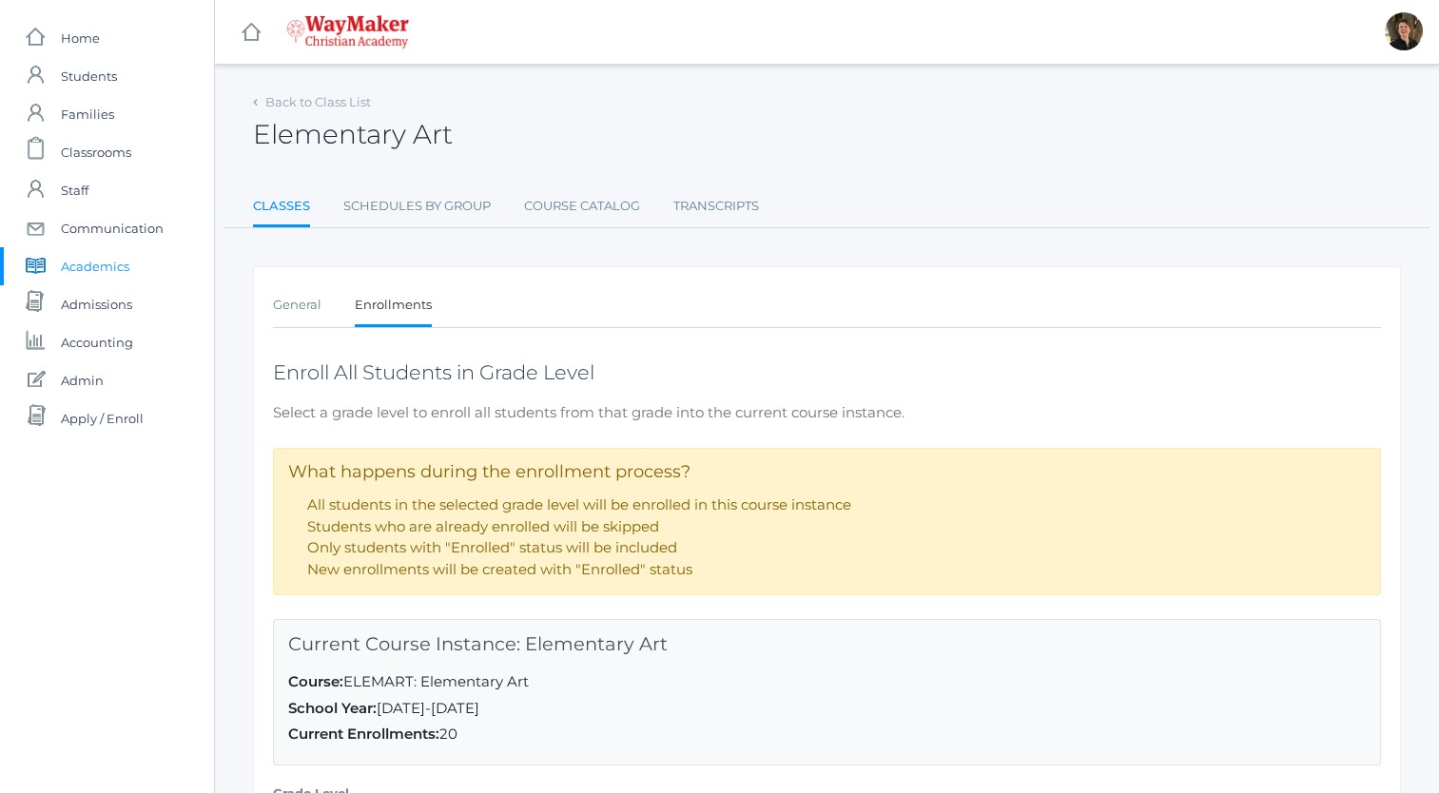
scroll to position [212, 0]
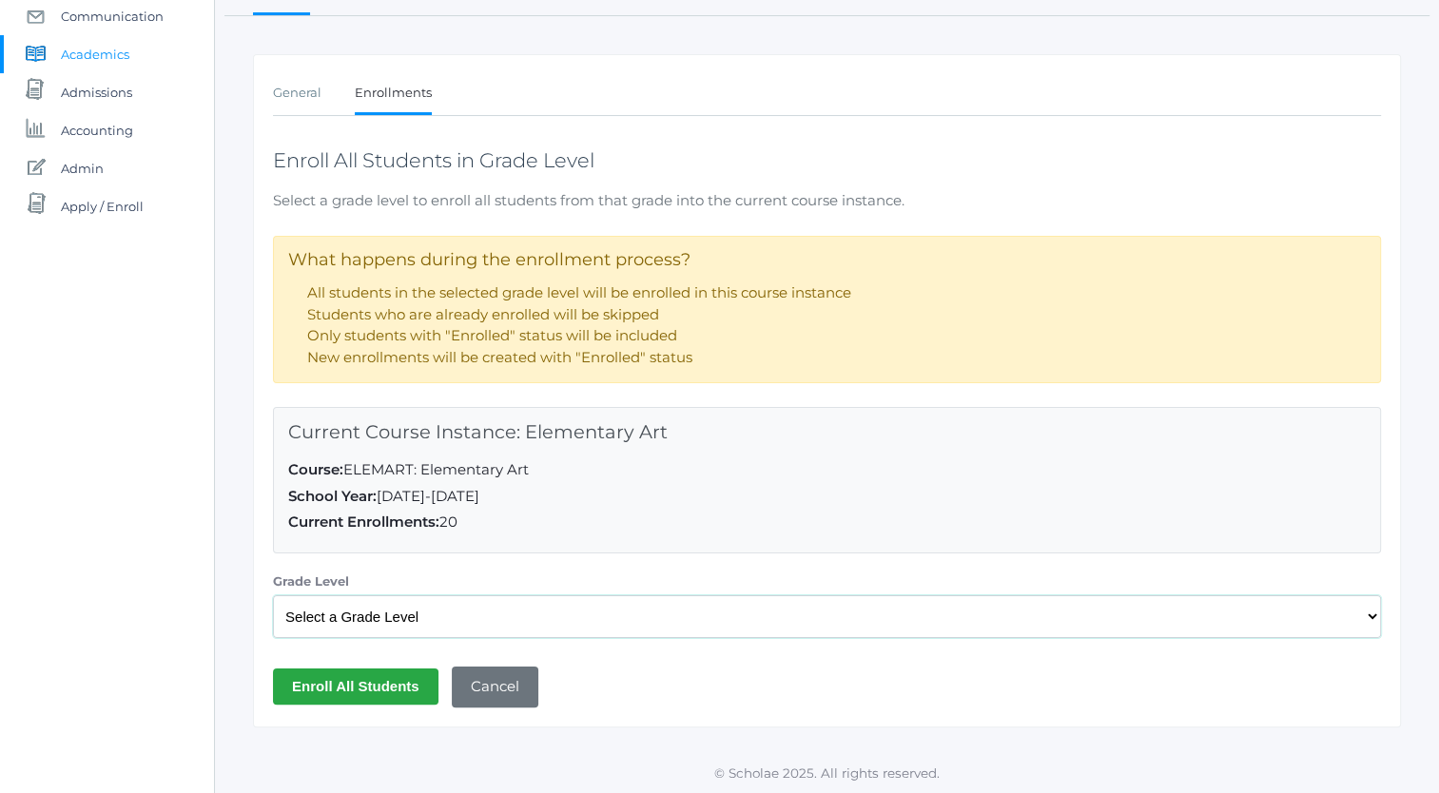
click at [403, 620] on select "Select a Grade Level Pre-K Kindergarten 1st Grade 2nd Grade 3rd Grade 4th Grade…" at bounding box center [827, 616] width 1108 height 43
select select "35"
click at [273, 595] on select "Select a Grade Level Pre-K Kindergarten 1st Grade 2nd Grade 3rd Grade 4th Grade…" at bounding box center [827, 616] width 1108 height 43
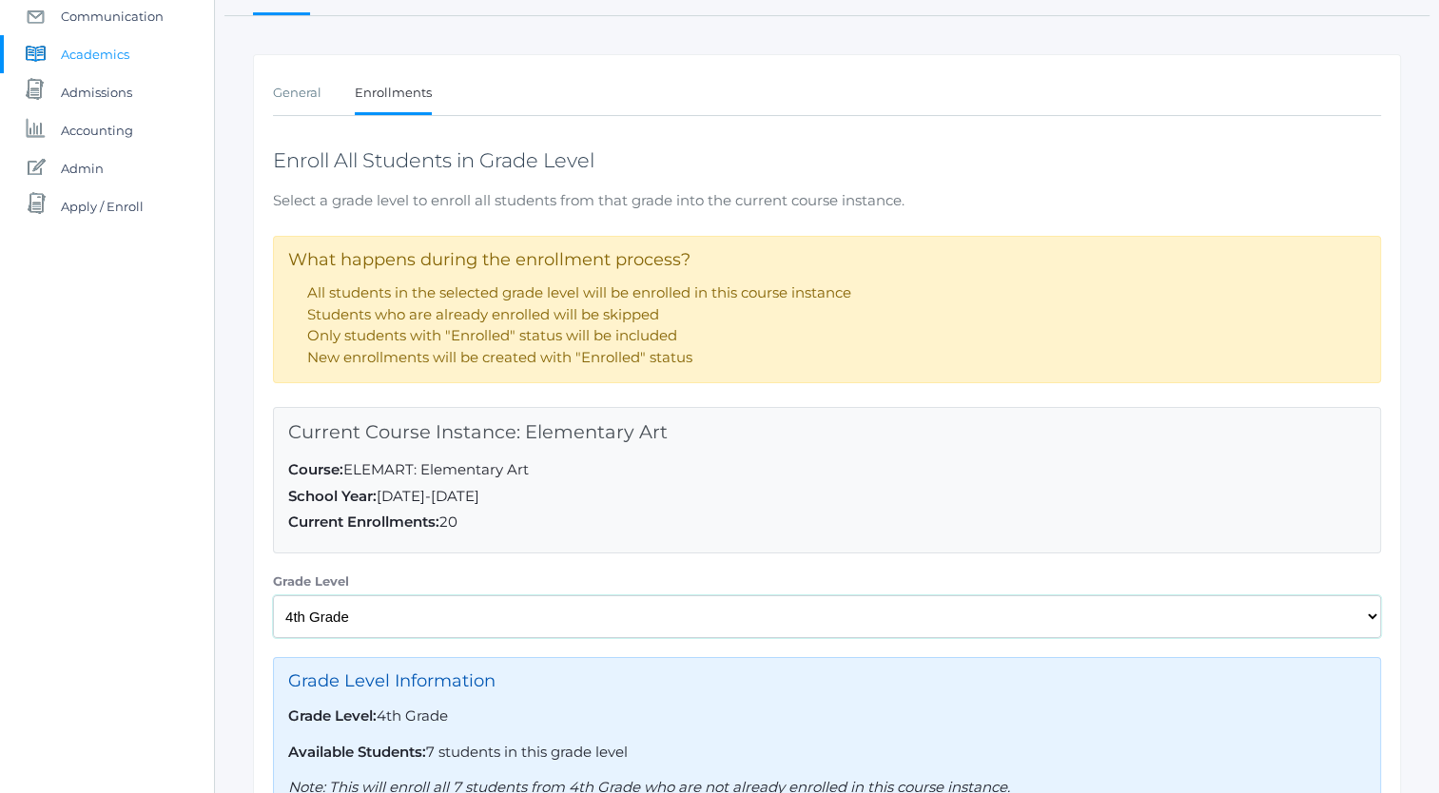
scroll to position [400, 0]
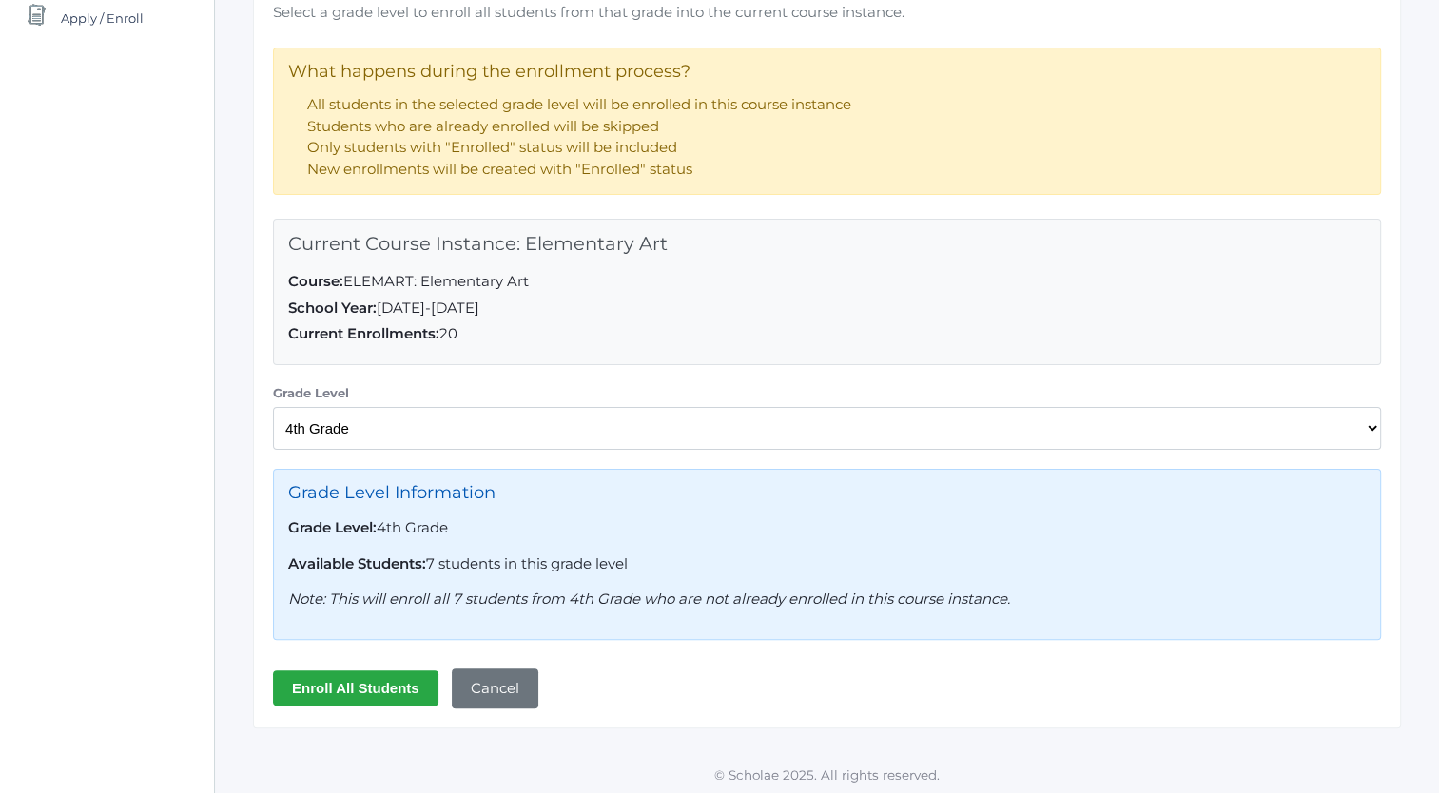
click at [365, 681] on input "Enroll All Students" at bounding box center [356, 688] width 166 height 35
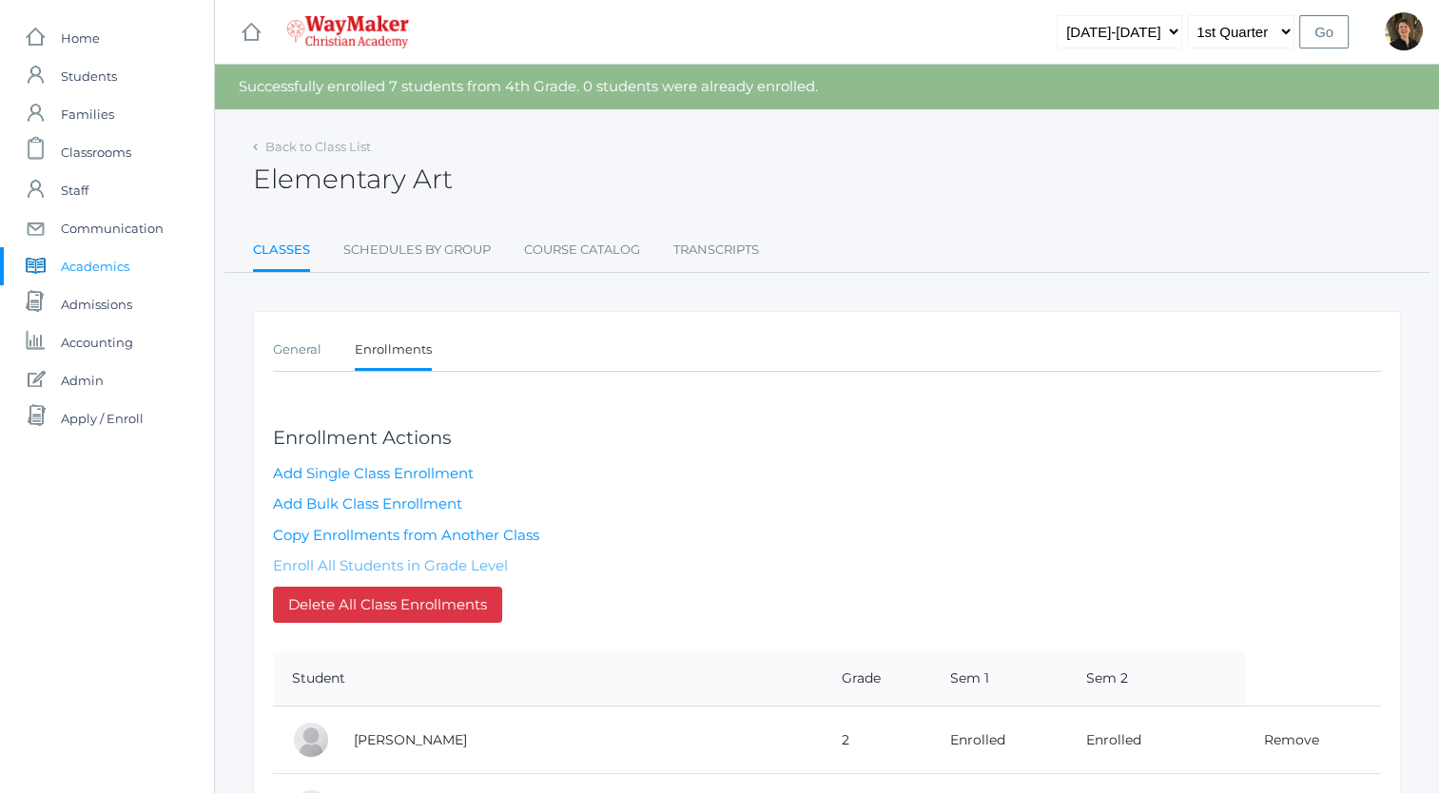
click at [412, 564] on link "Enroll All Students in Grade Level" at bounding box center [390, 565] width 235 height 18
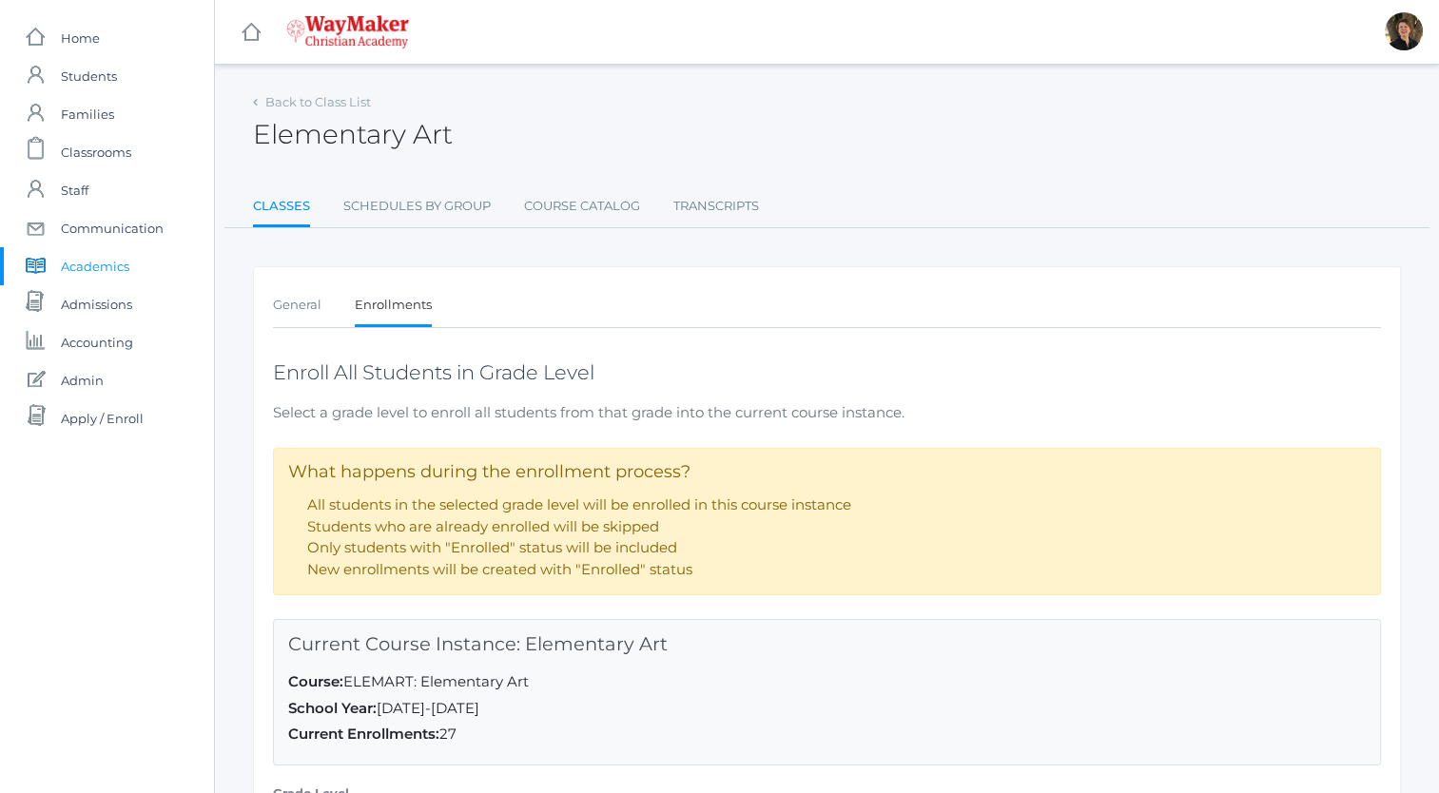
scroll to position [212, 0]
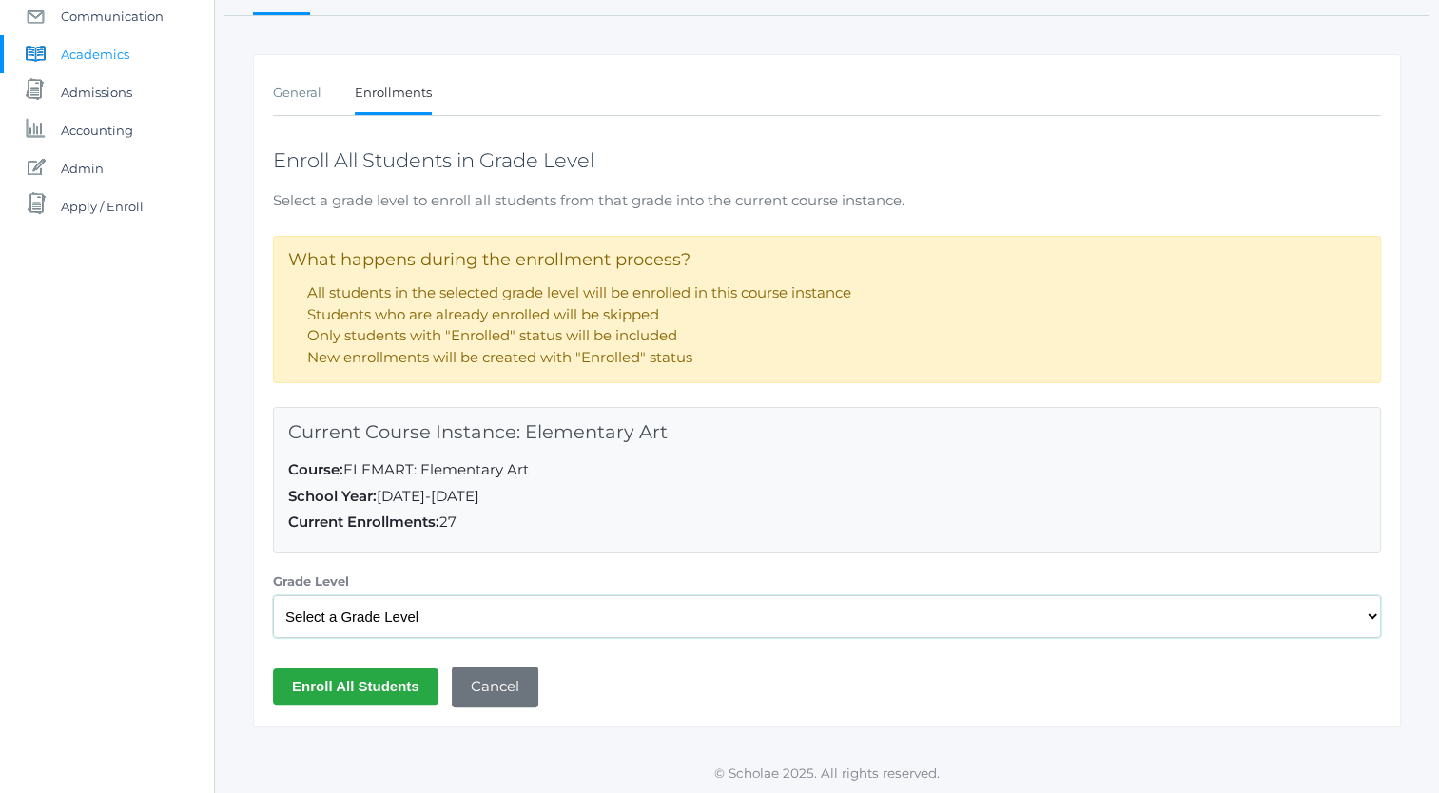
click at [376, 612] on select "Select a Grade Level Pre-K Kindergarten 1st Grade 2nd Grade 3rd Grade 4th Grade…" at bounding box center [827, 616] width 1108 height 43
select select "36"
click at [273, 595] on select "Select a Grade Level Pre-K Kindergarten 1st Grade 2nd Grade 3rd Grade 4th Grade…" at bounding box center [827, 616] width 1108 height 43
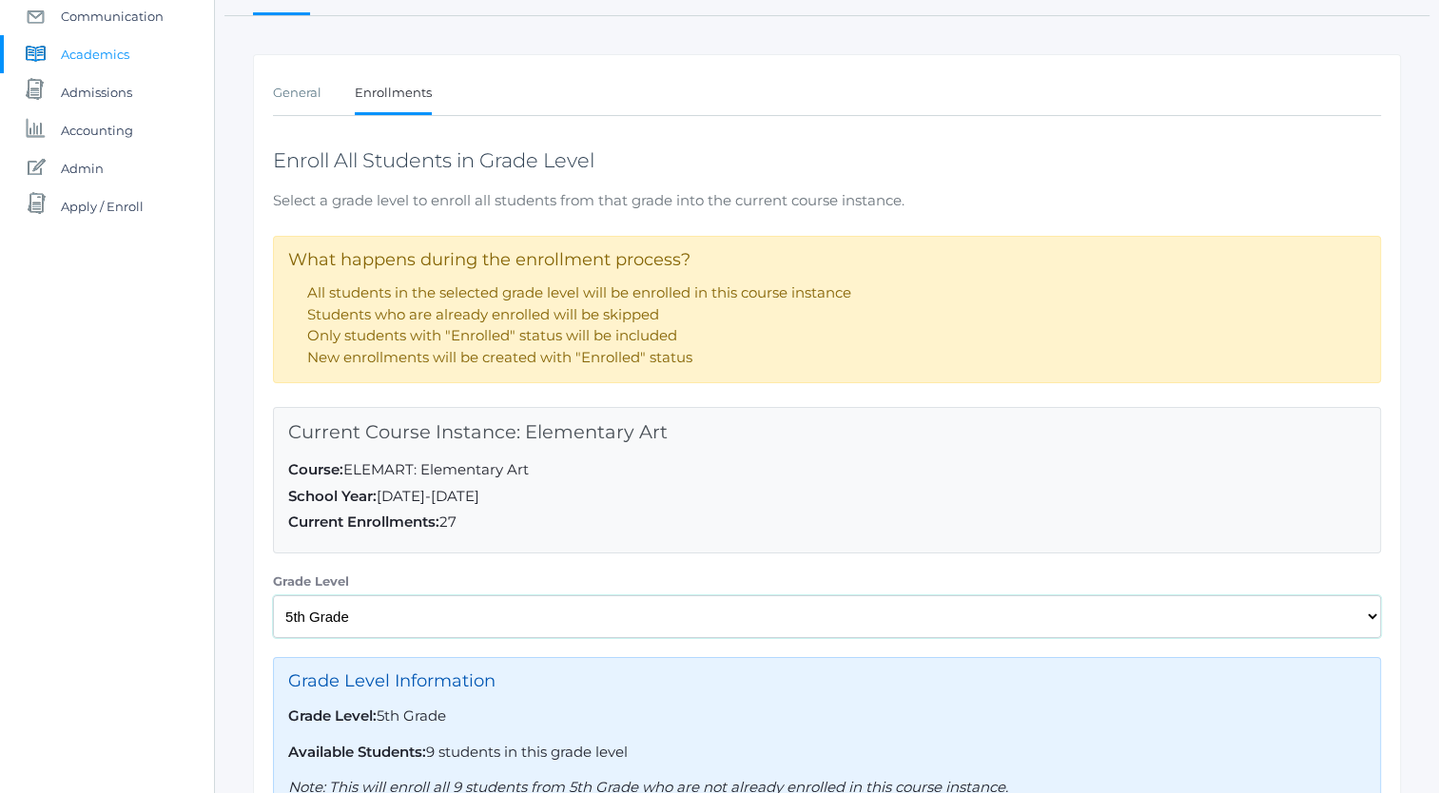
scroll to position [400, 0]
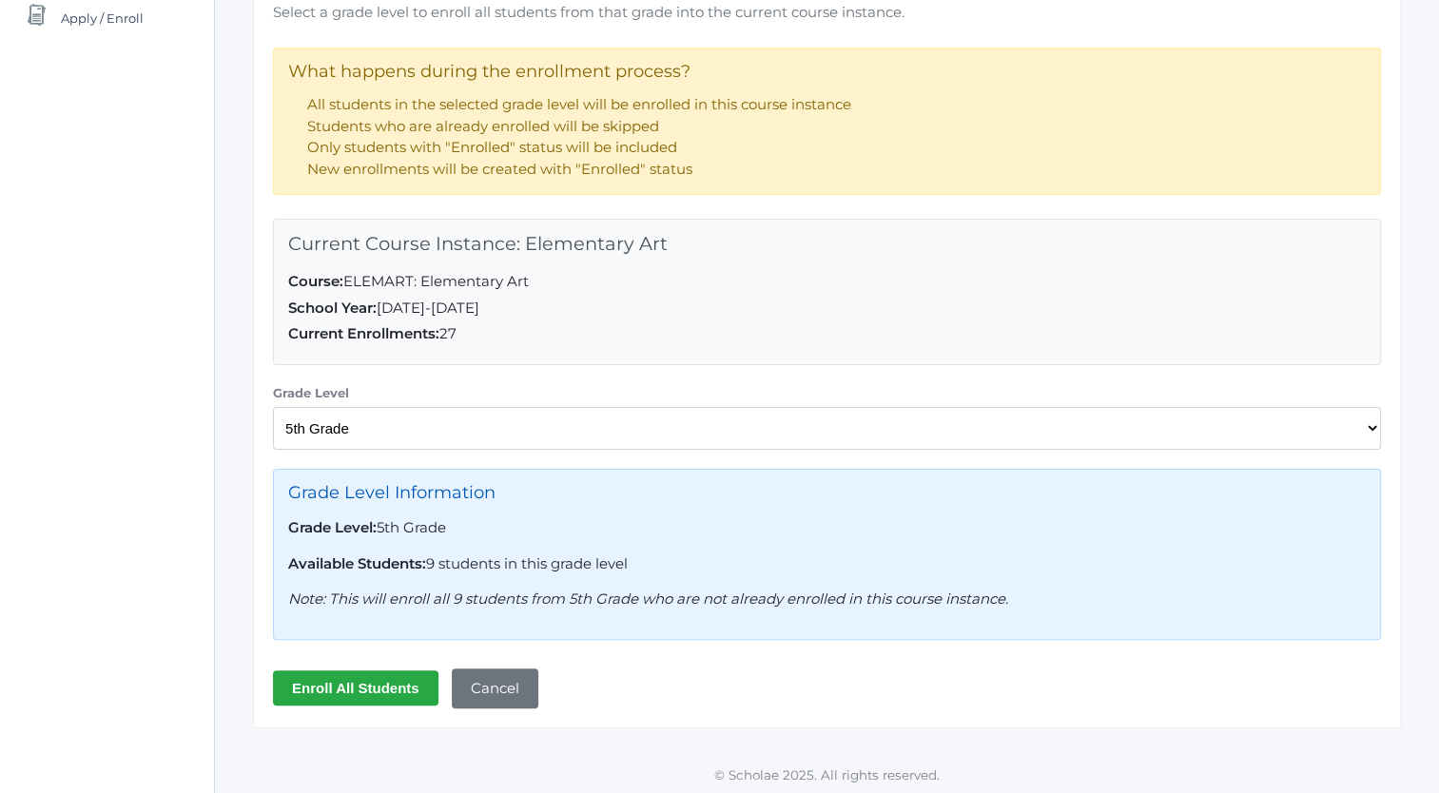
click at [381, 679] on input "Enroll All Students" at bounding box center [356, 688] width 166 height 35
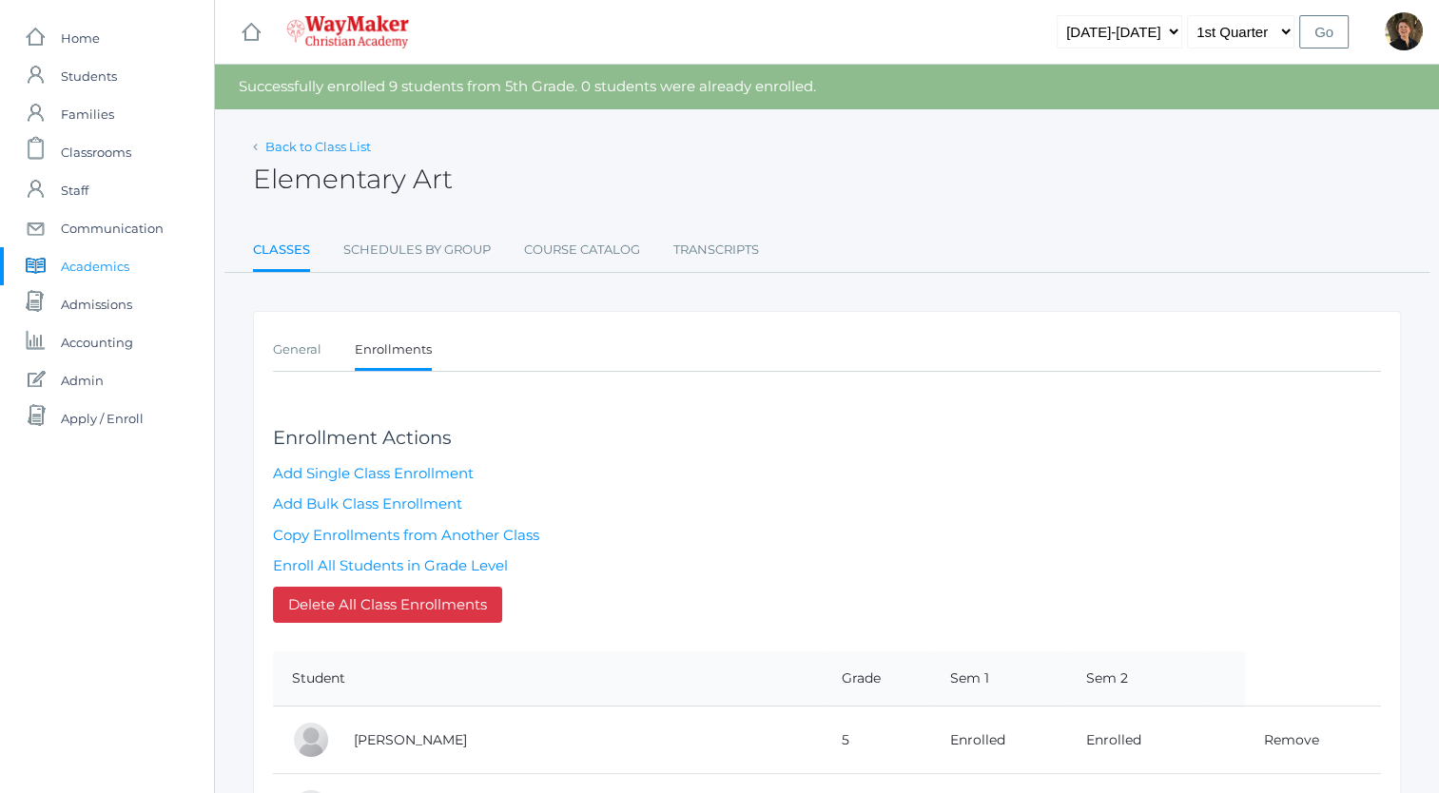
click at [337, 148] on link "Back to Class List" at bounding box center [318, 146] width 106 height 15
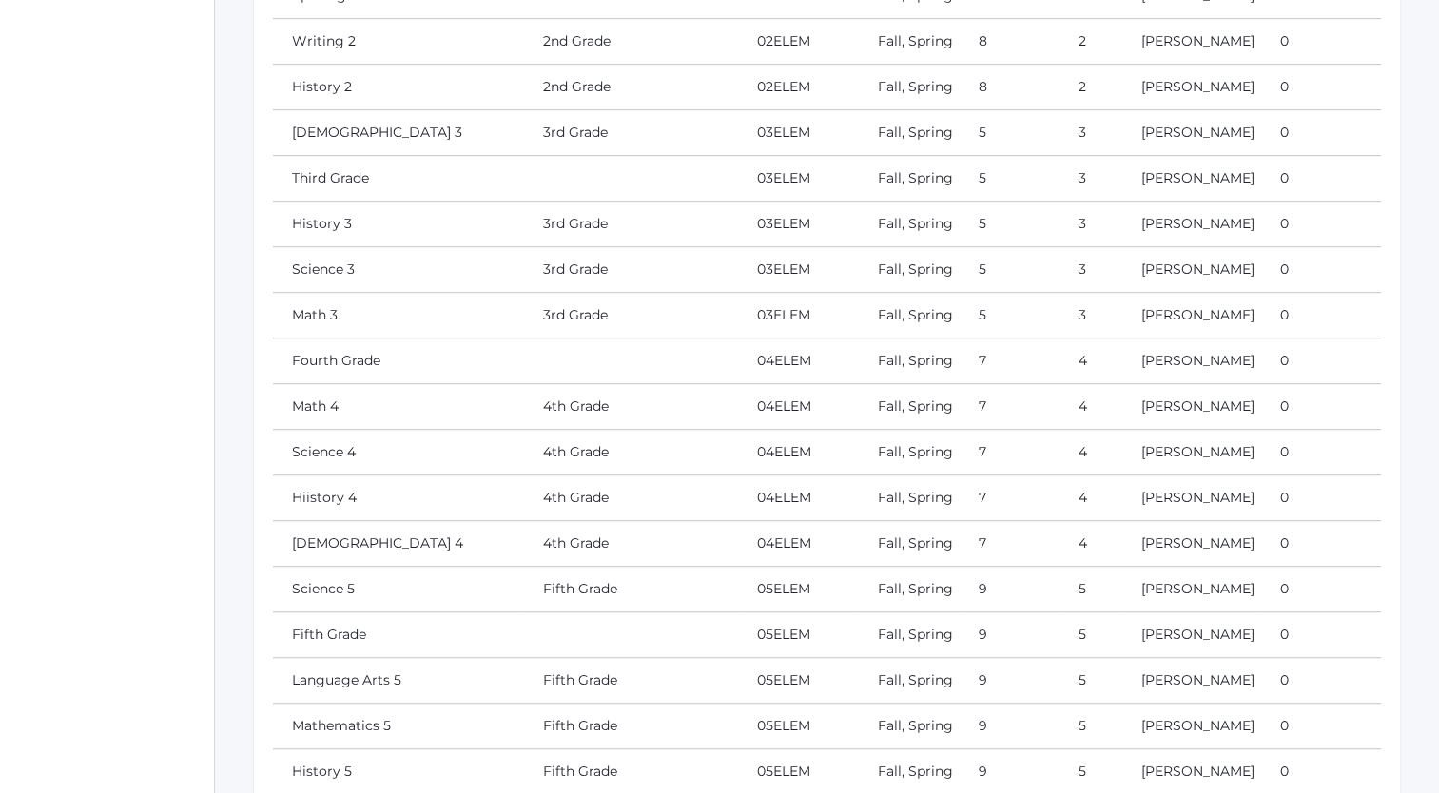
scroll to position [1012, 0]
